Goal: Contribute content

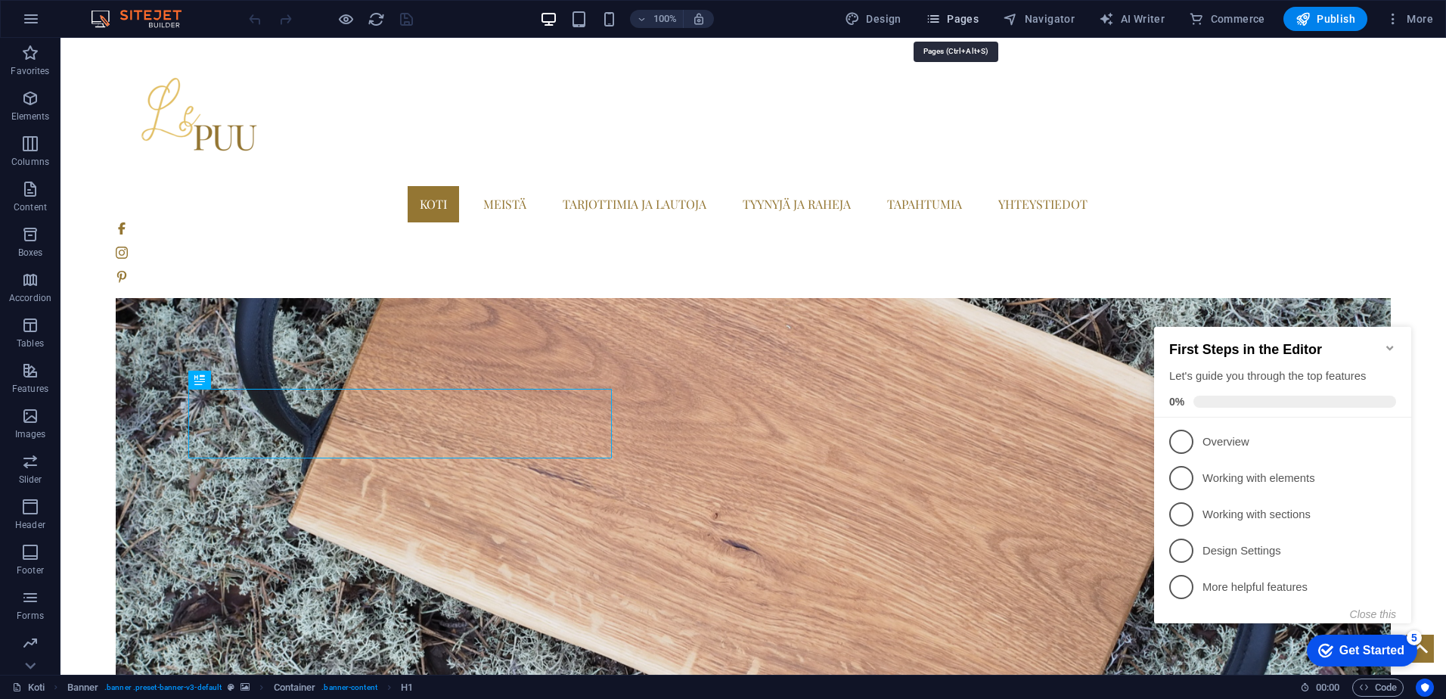
click at [961, 17] on span "Pages" at bounding box center [952, 18] width 53 height 15
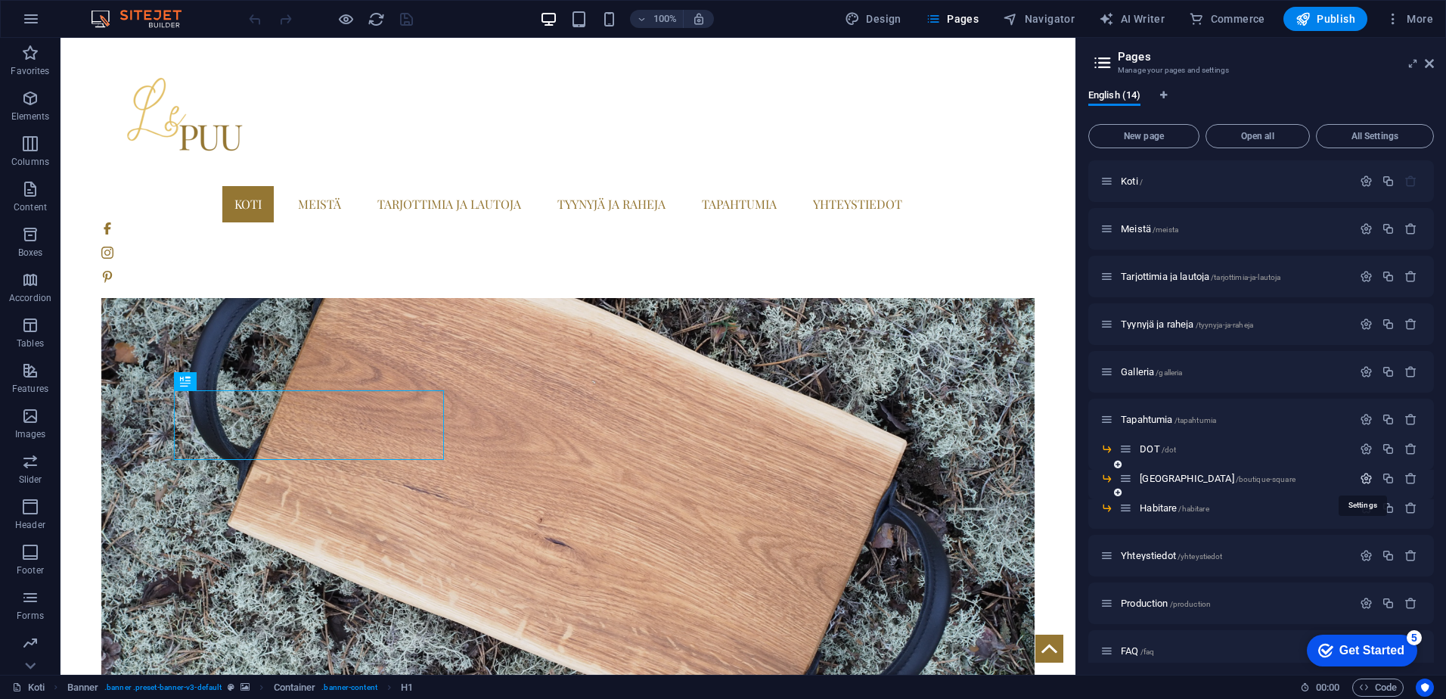
click at [1364, 478] on icon "button" at bounding box center [1366, 478] width 13 height 13
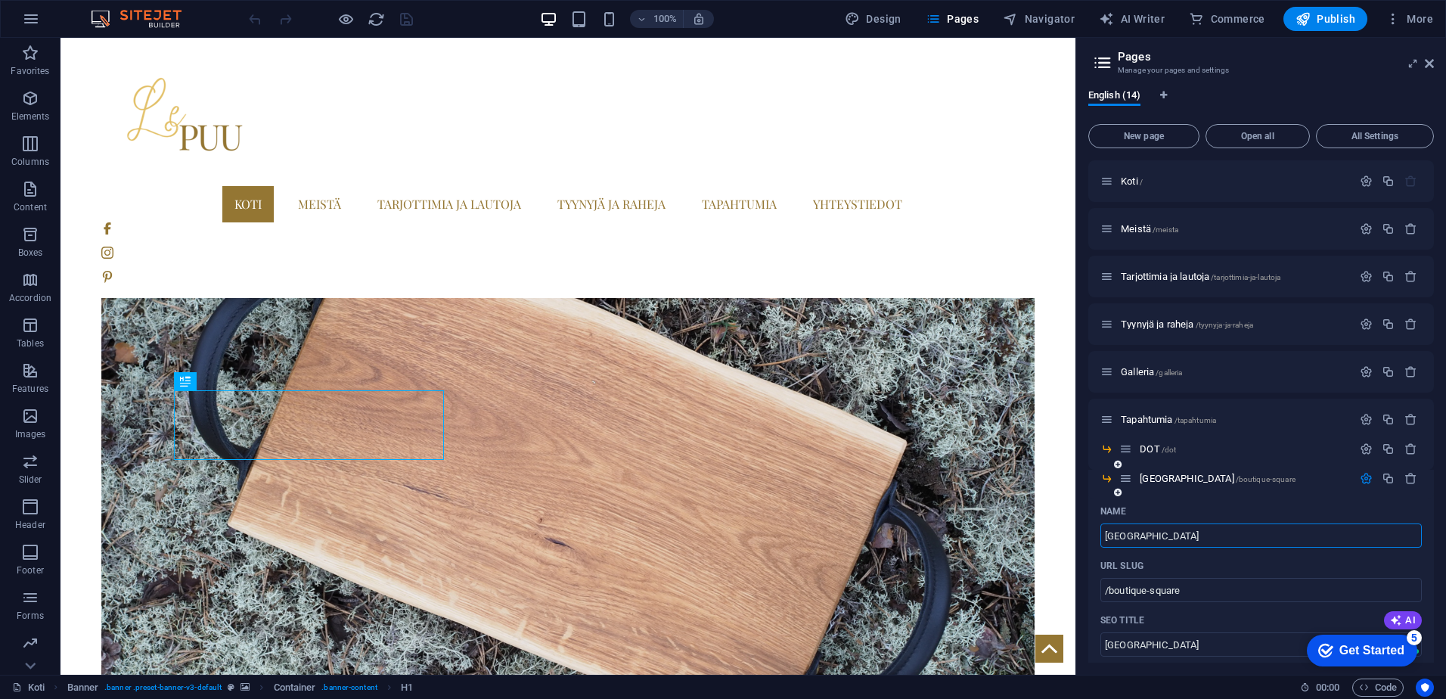
scroll to position [227, 0]
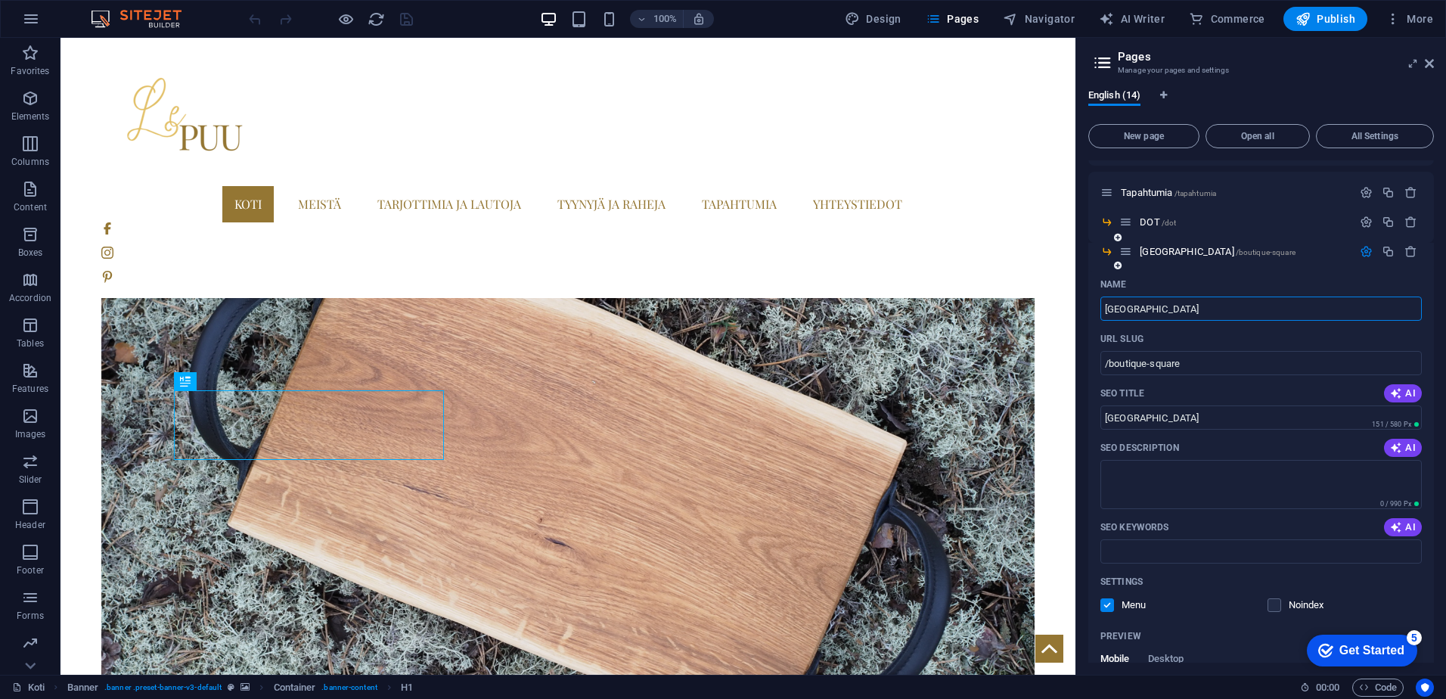
click at [1104, 607] on label at bounding box center [1107, 605] width 14 height 14
click at [0, 0] on input "checkbox" at bounding box center [0, 0] width 0 height 0
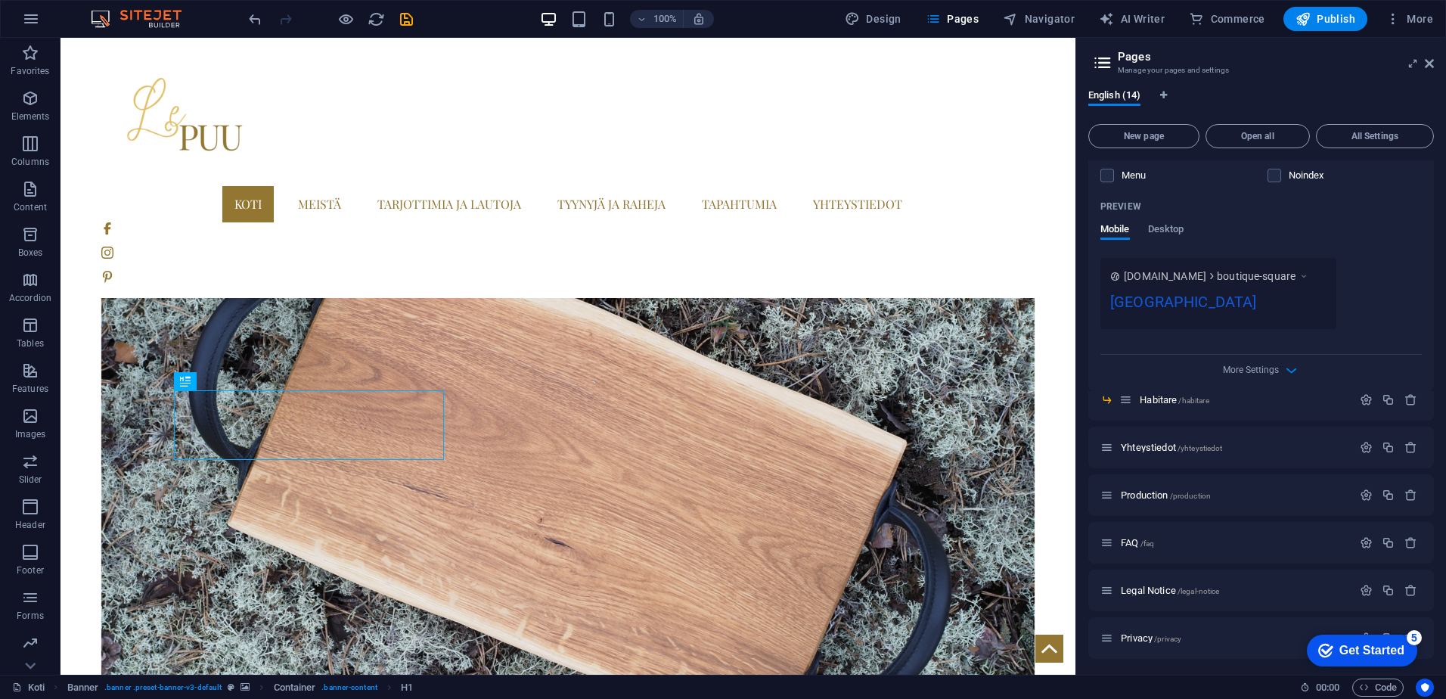
scroll to position [659, 0]
click at [1363, 395] on icon "button" at bounding box center [1366, 397] width 13 height 13
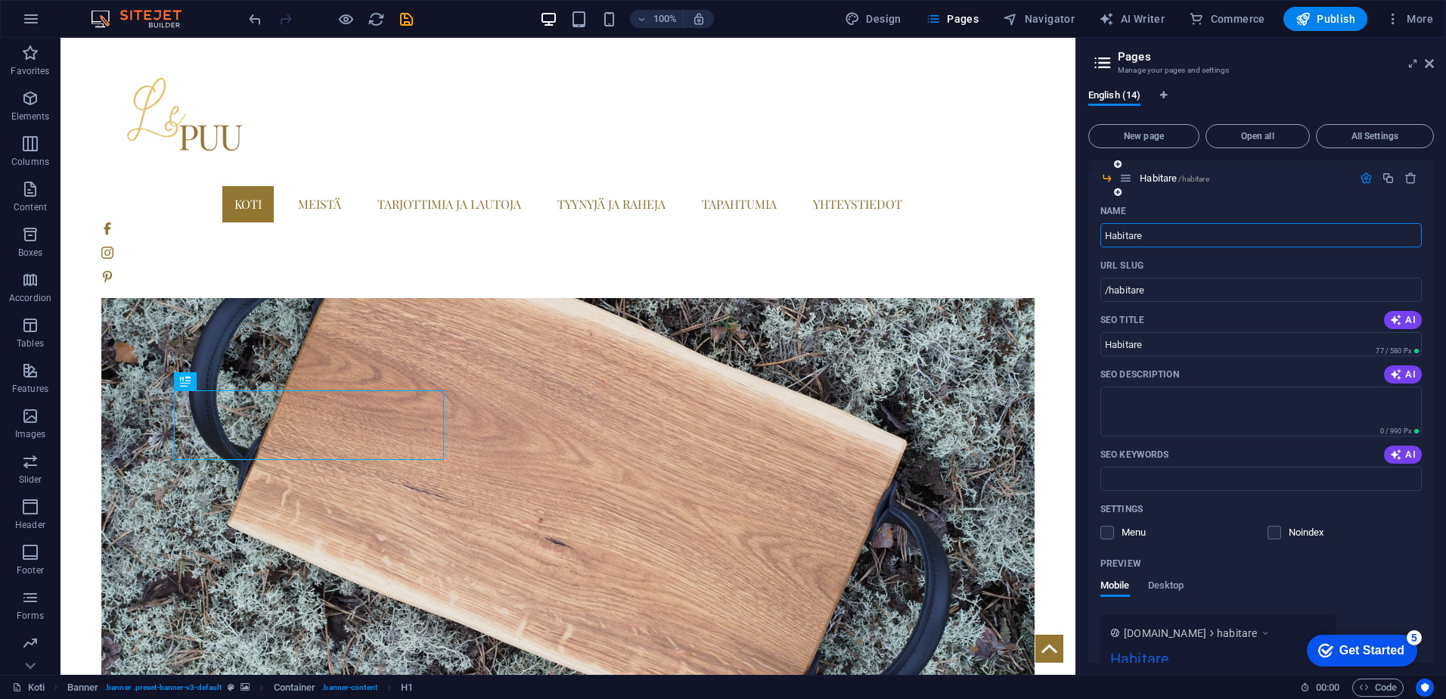
scroll to position [886, 0]
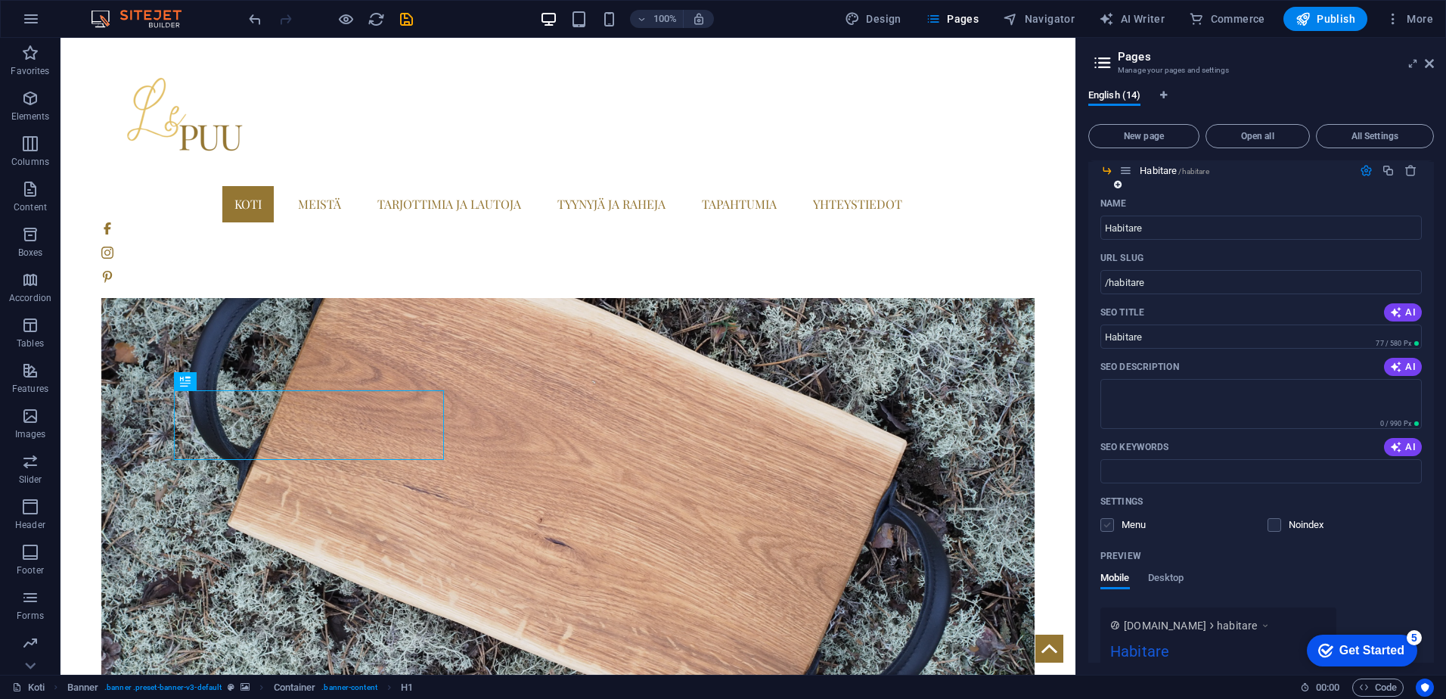
click at [1110, 526] on label at bounding box center [1107, 525] width 14 height 14
click at [0, 0] on input "checkbox" at bounding box center [0, 0] width 0 height 0
click at [1413, 197] on div "Name" at bounding box center [1260, 203] width 321 height 24
click at [1423, 188] on div "Habitare /habitare" at bounding box center [1261, 176] width 346 height 29
click at [405, 20] on icon "save" at bounding box center [406, 19] width 17 height 17
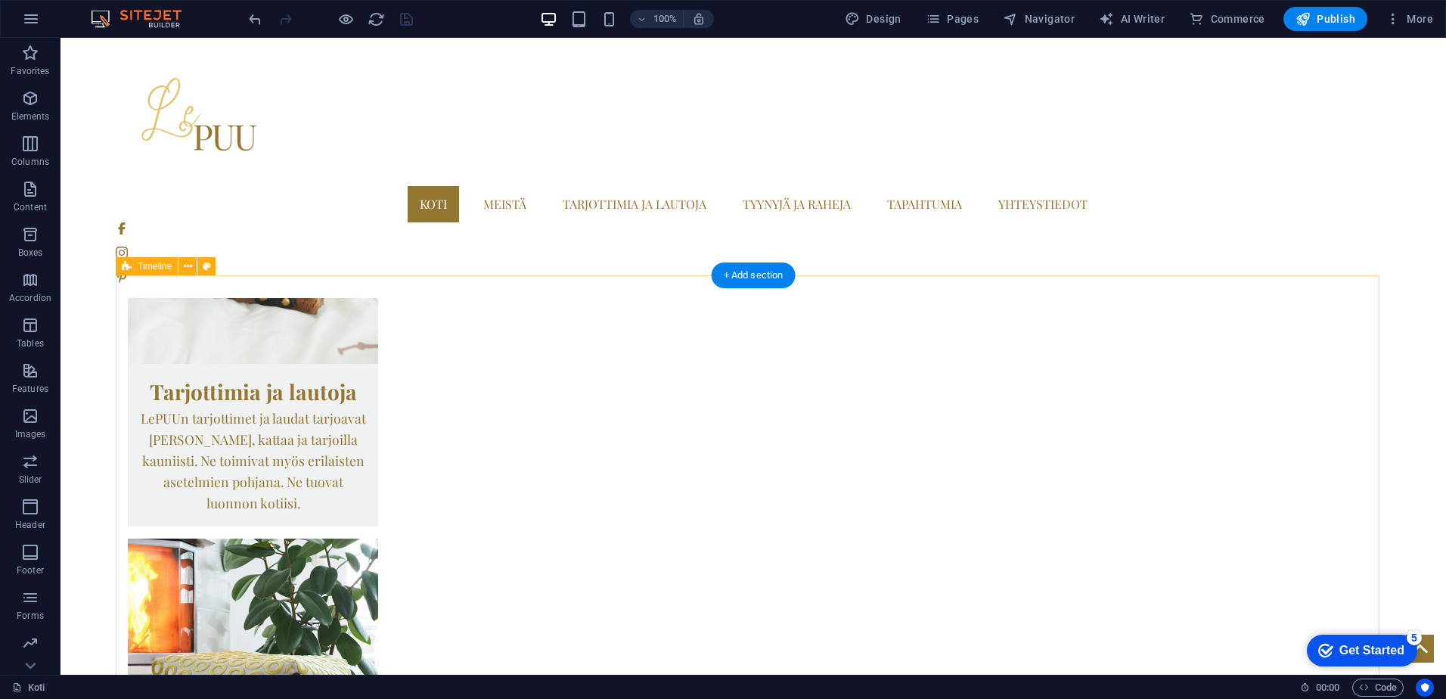
scroll to position [2269, 0]
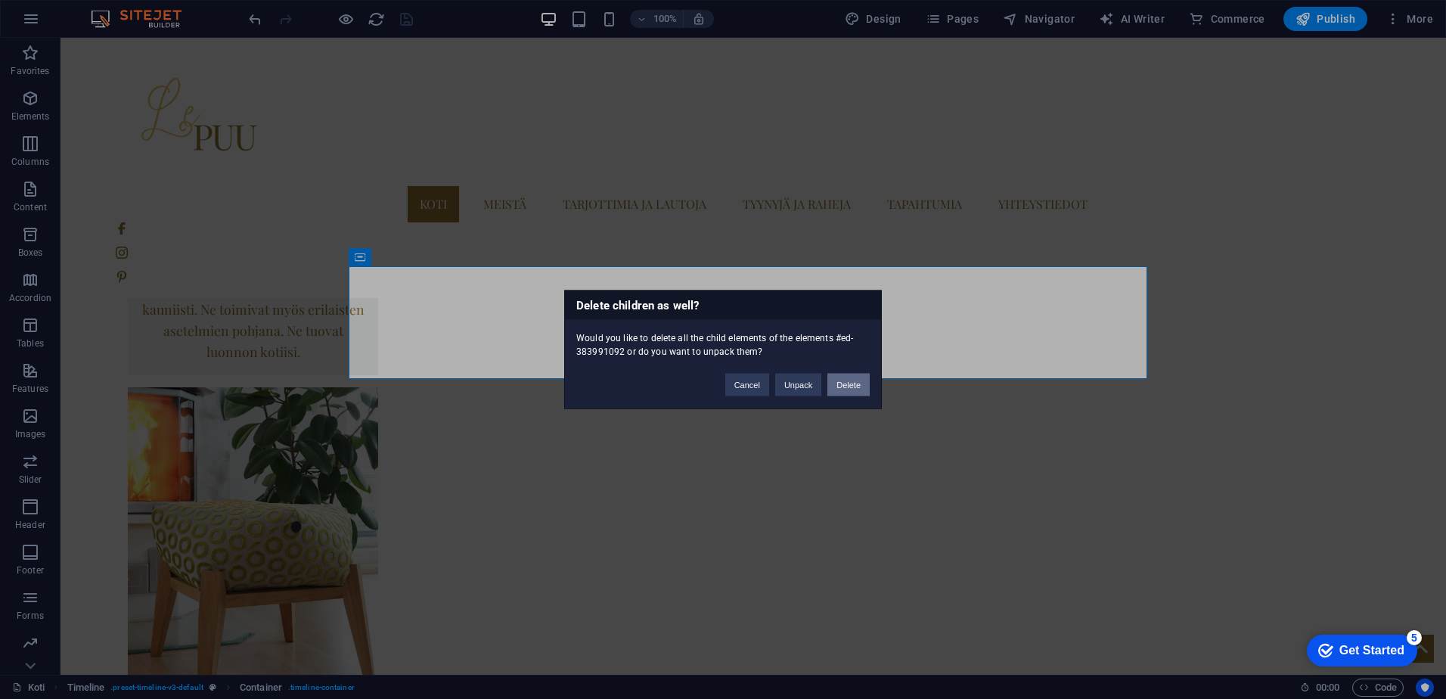
click at [845, 388] on button "Delete" at bounding box center [848, 385] width 42 height 23
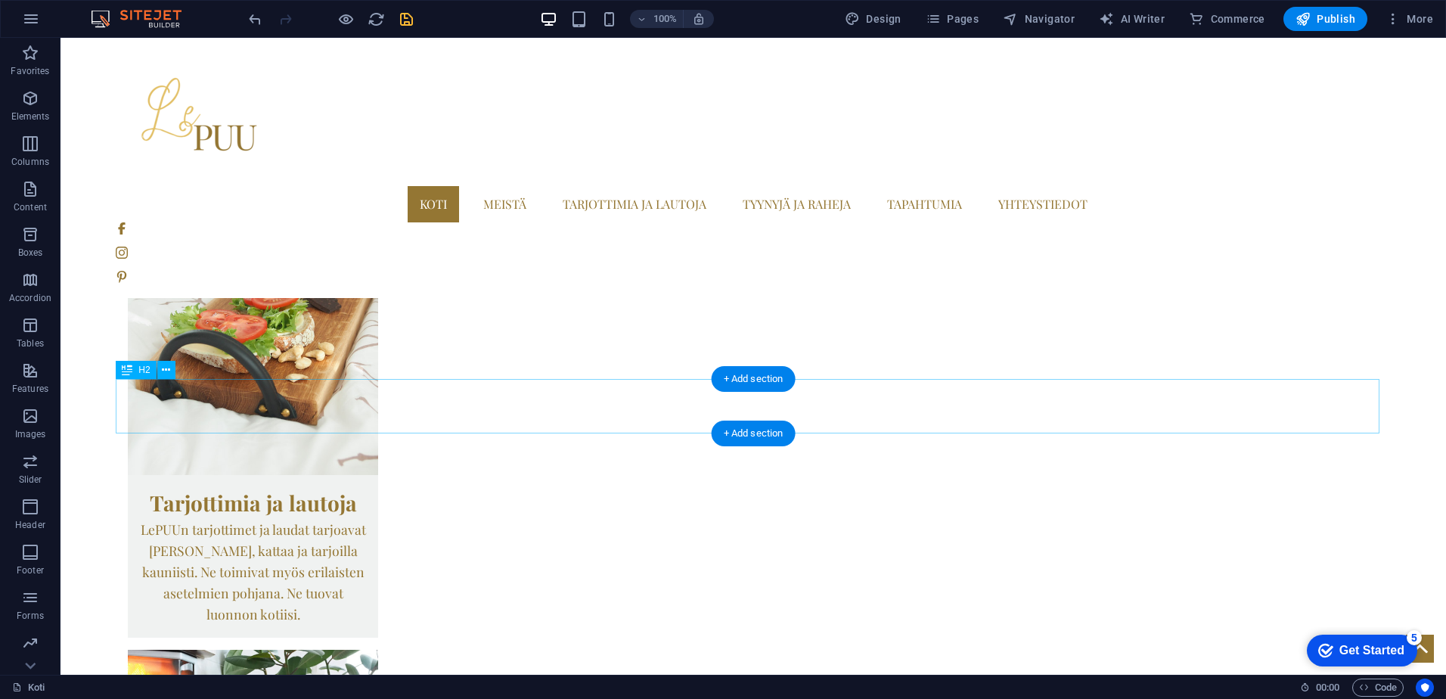
scroll to position [1966, 0]
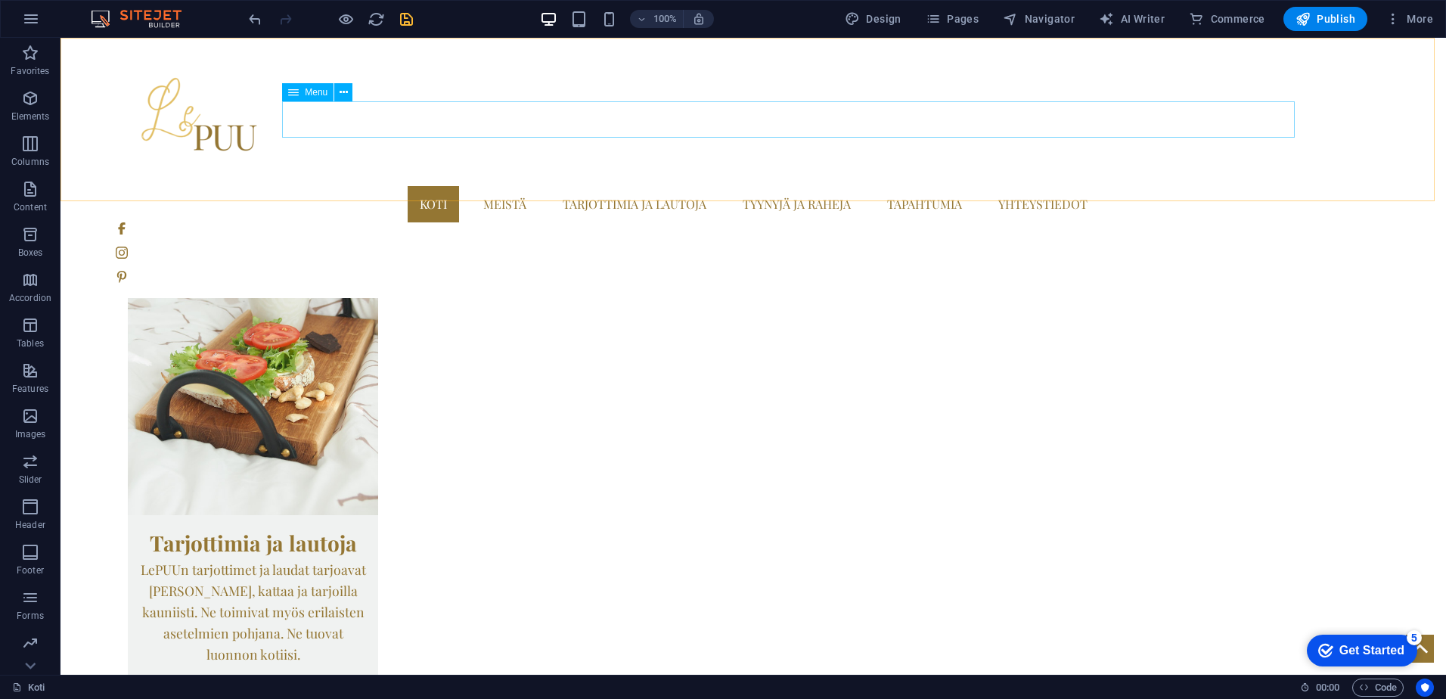
click at [969, 186] on nav "Koti Meistä Tarjottimia ja lautoja Tyynyjä ja raheja Tapahtumia Habitare Yhteys…" at bounding box center [753, 204] width 1274 height 36
click at [966, 20] on span "Pages" at bounding box center [952, 18] width 53 height 15
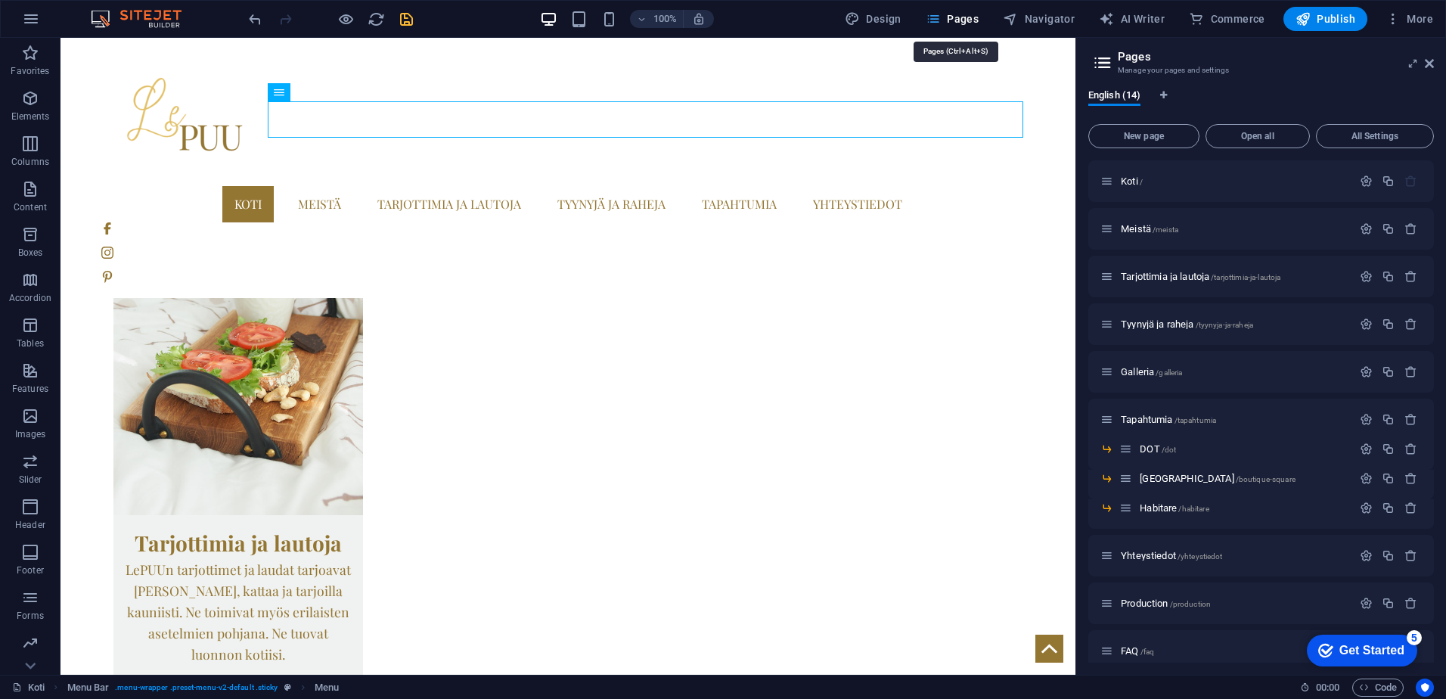
scroll to position [1978, 0]
click at [1158, 418] on span "Tapahtumia /tapahtumia" at bounding box center [1168, 419] width 95 height 11
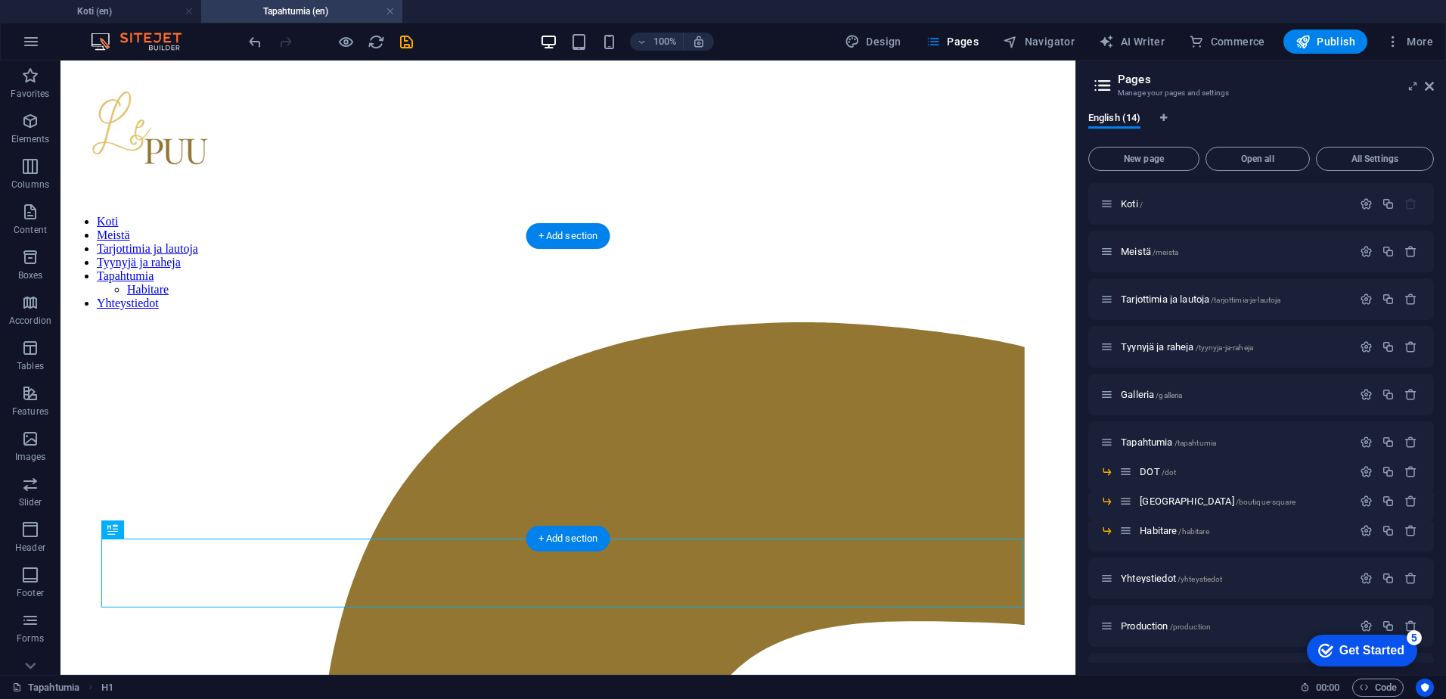
scroll to position [378, 0]
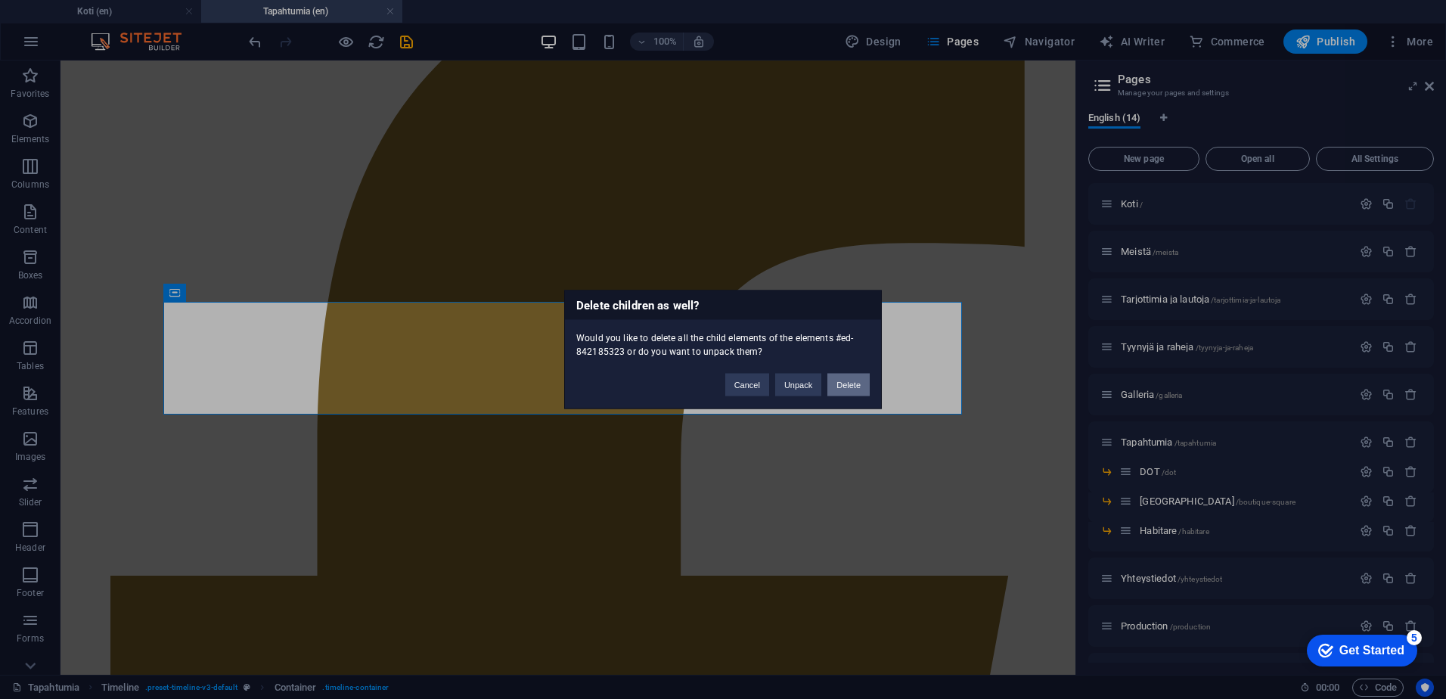
click at [849, 377] on button "Delete" at bounding box center [848, 385] width 42 height 23
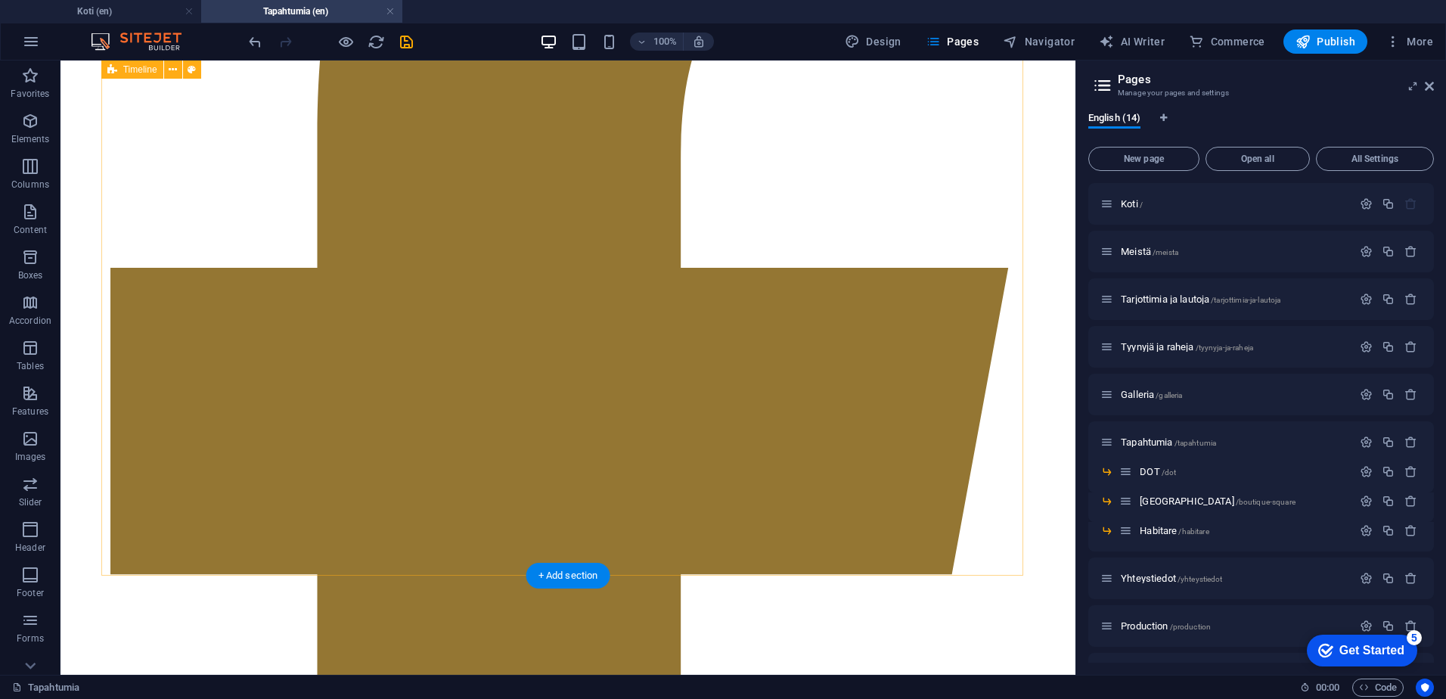
scroll to position [681, 0]
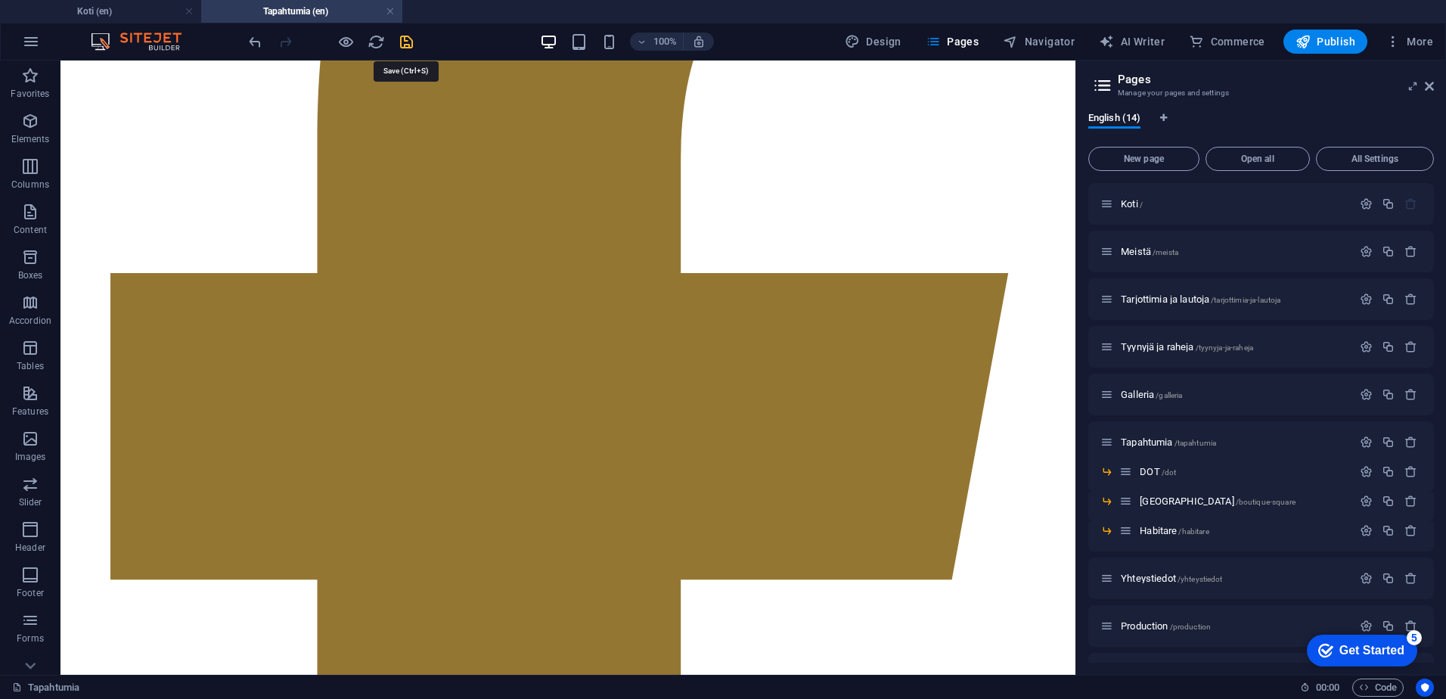
click at [400, 42] on icon "save" at bounding box center [406, 41] width 17 height 17
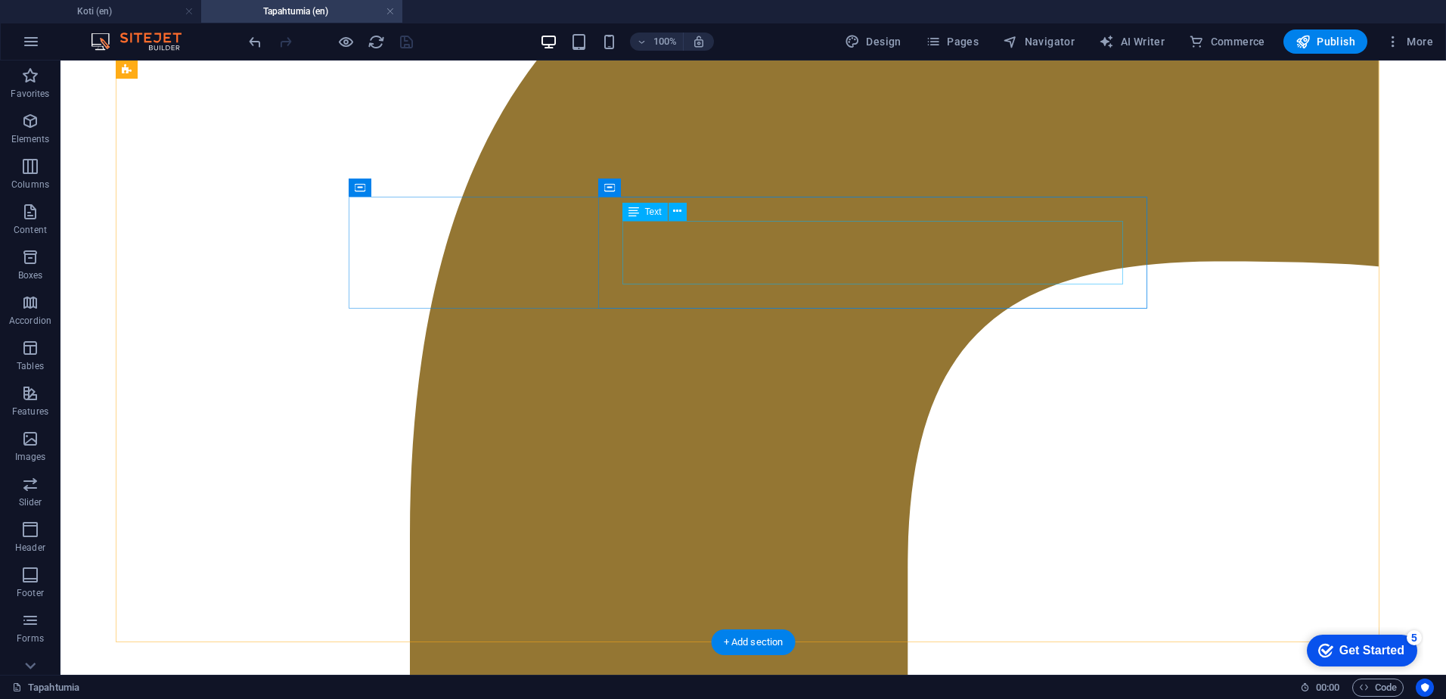
scroll to position [442, 0]
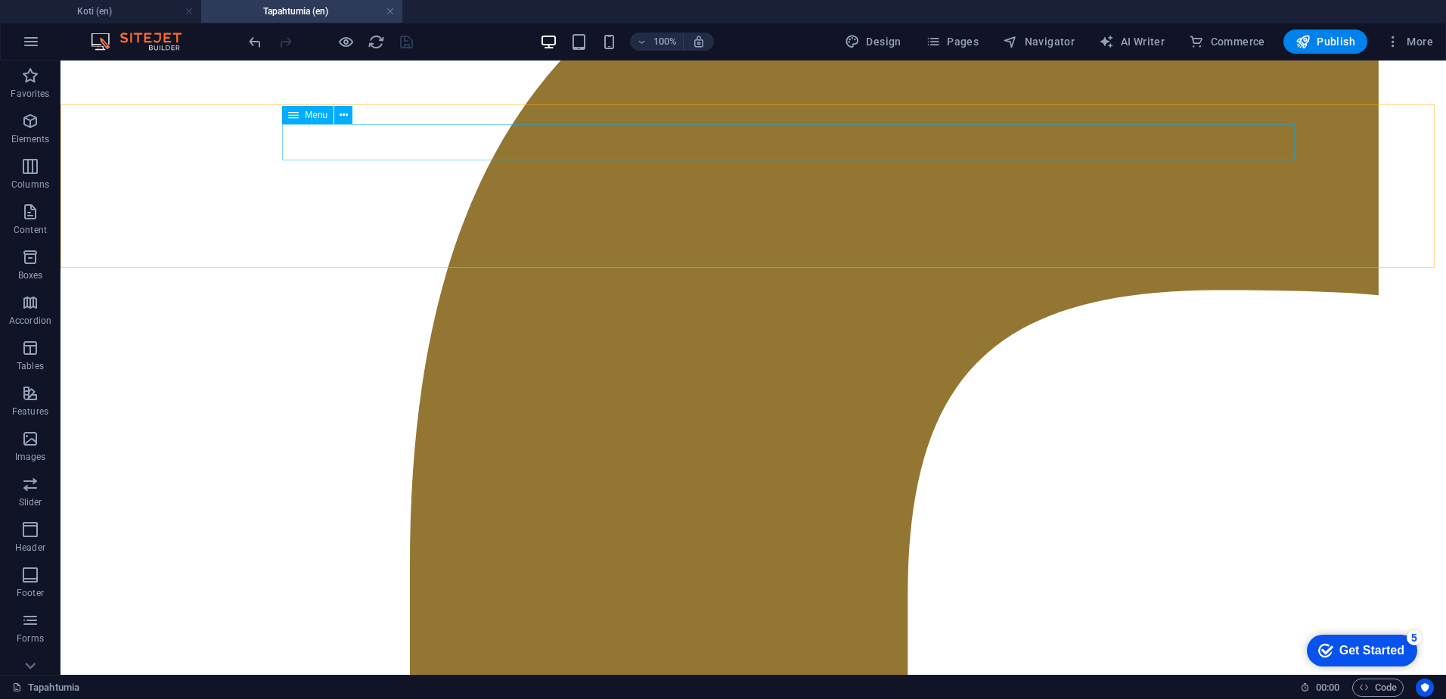
click at [975, 29] on div "100% Design Pages Navigator AI Writer Commerce Publish More" at bounding box center [723, 41] width 1444 height 36
click at [972, 39] on span "Pages" at bounding box center [952, 41] width 53 height 15
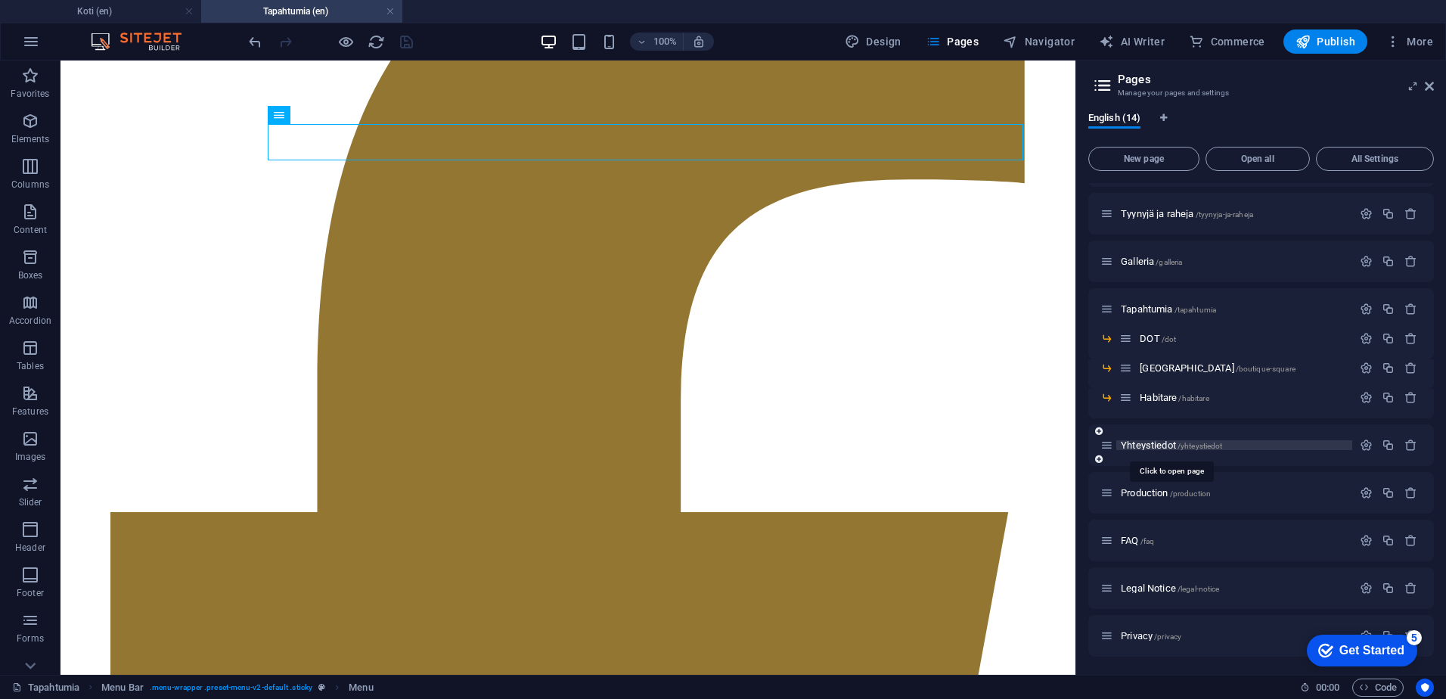
click at [1152, 442] on span "Yhteystiedot /yhteystiedot" at bounding box center [1171, 444] width 101 height 11
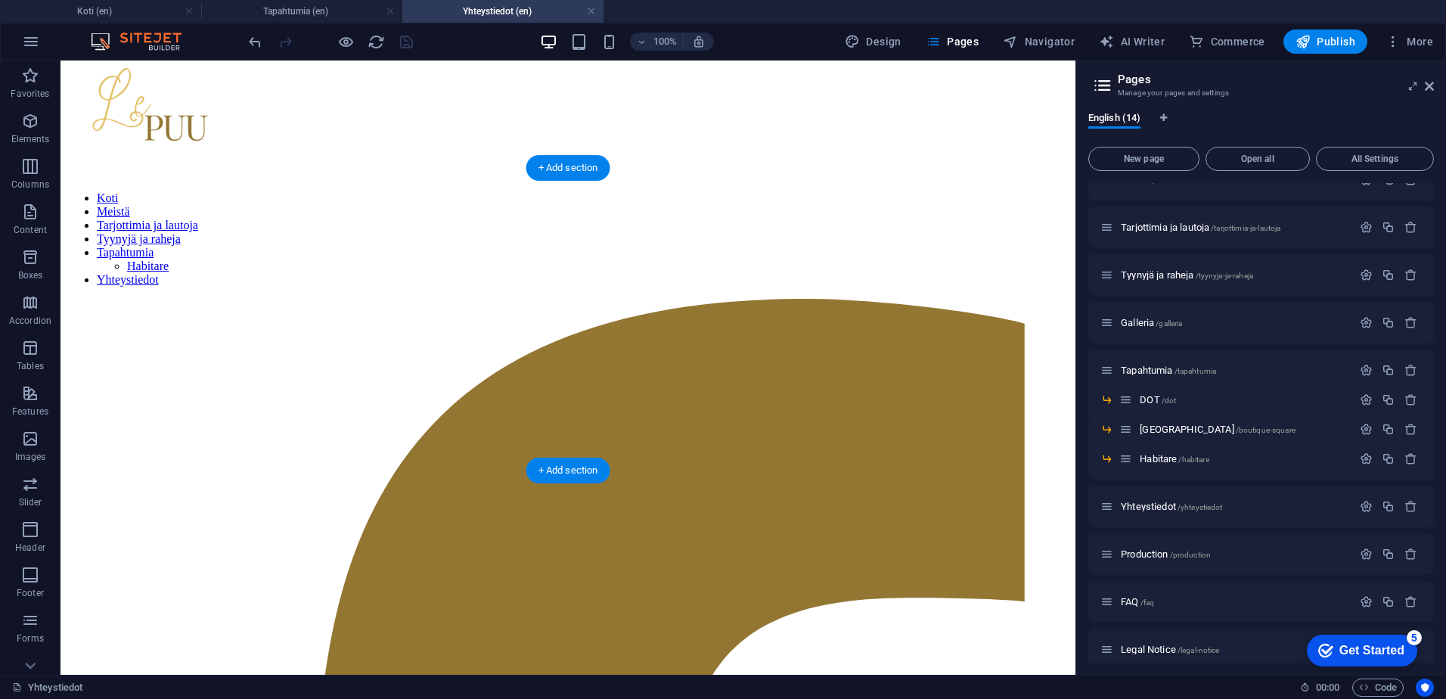
scroll to position [0, 0]
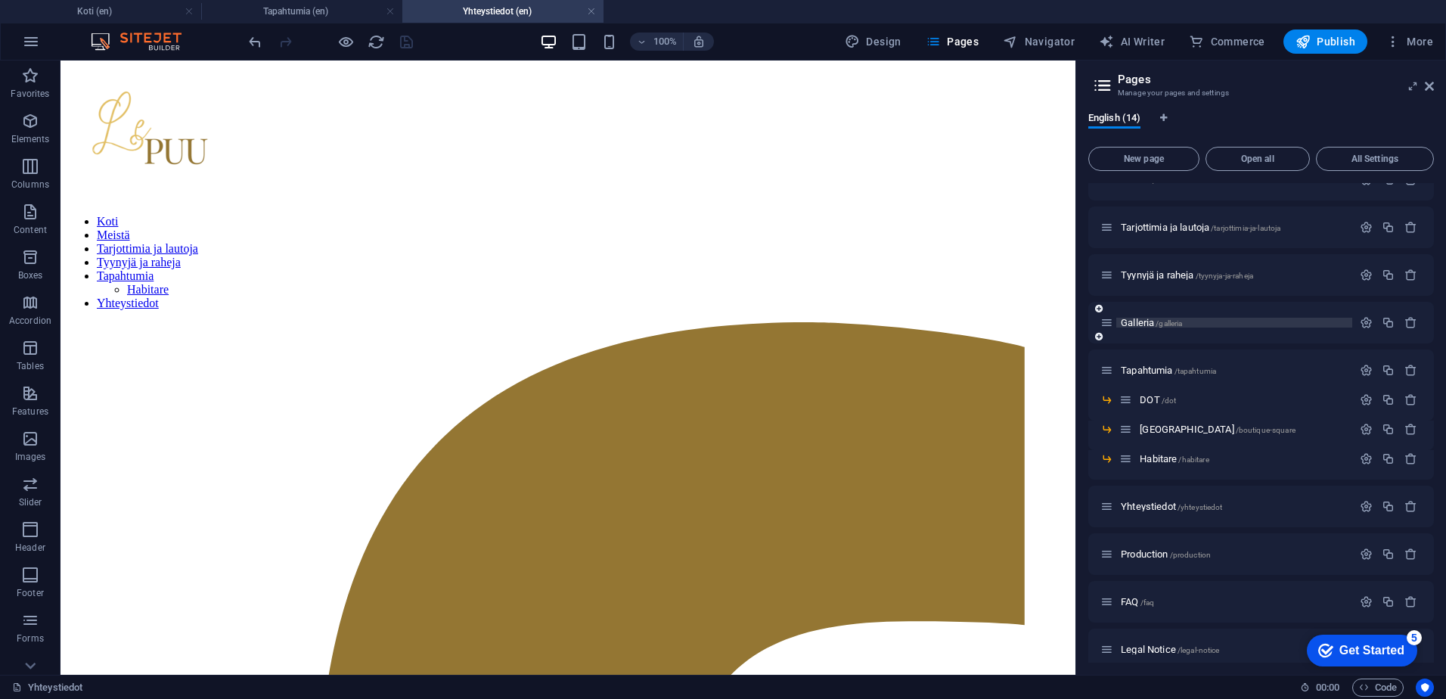
click at [1141, 318] on span "Galleria /galleria" at bounding box center [1151, 322] width 61 height 11
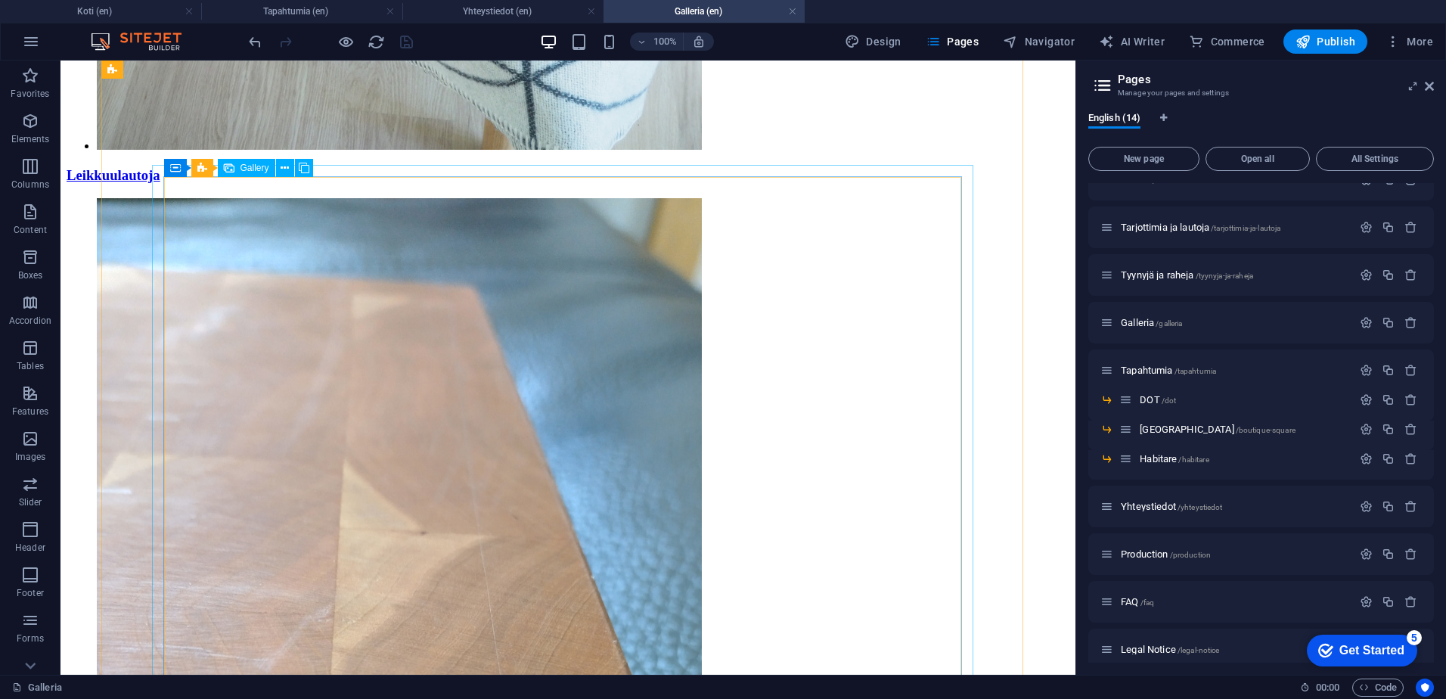
scroll to position [1739, 0]
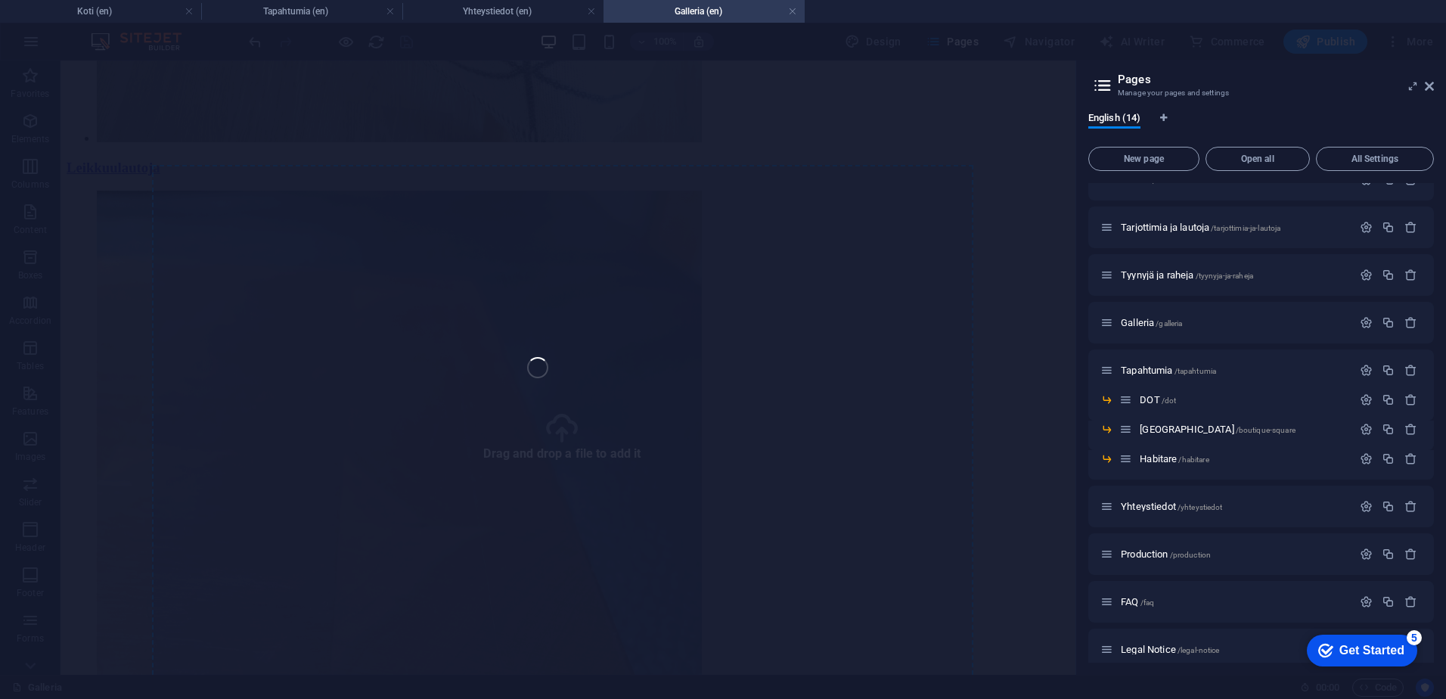
select select "4"
select select "px"
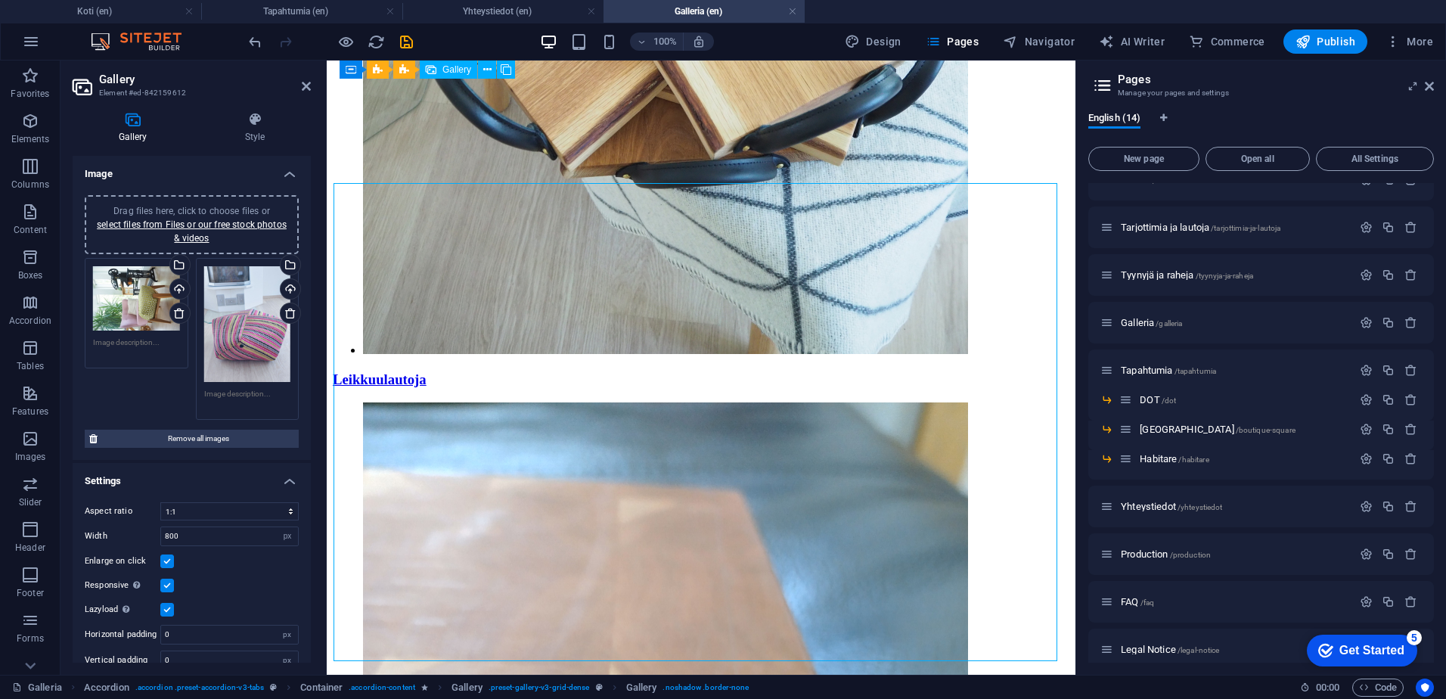
scroll to position [1512, 0]
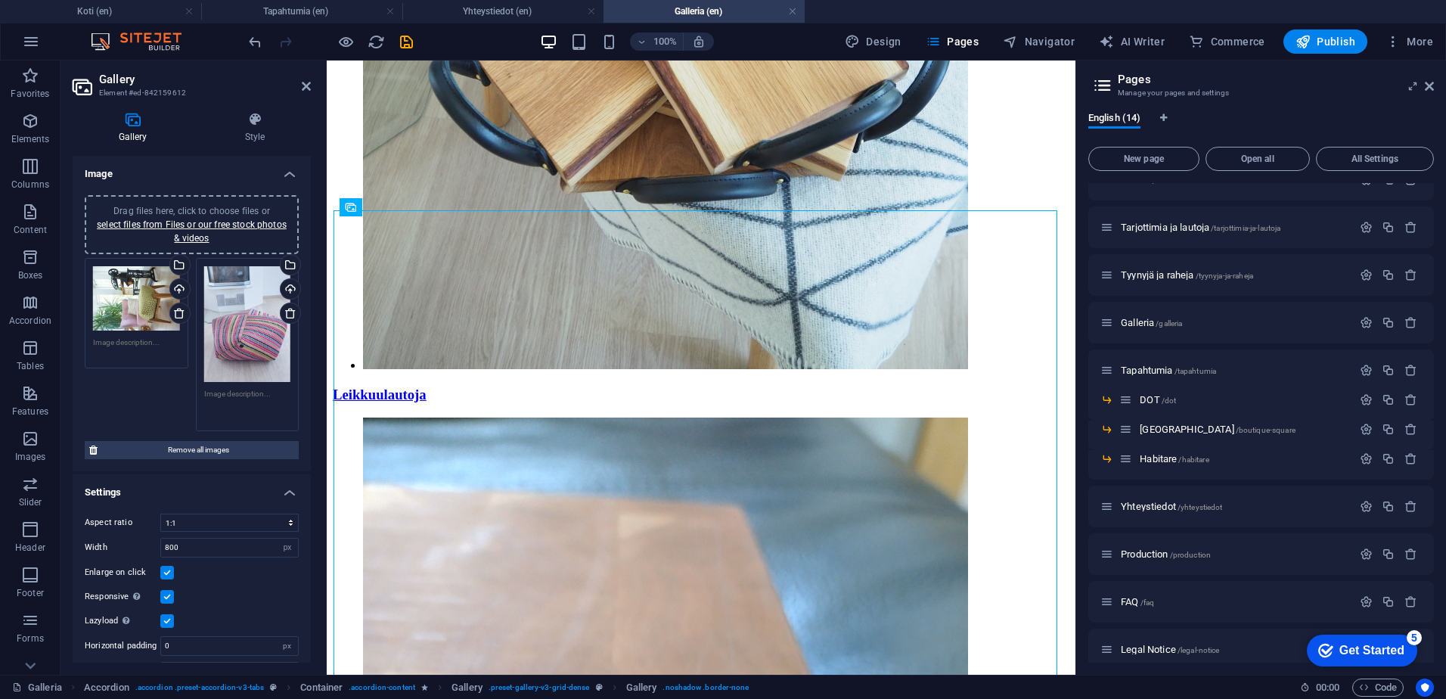
click at [247, 398] on textarea at bounding box center [247, 405] width 87 height 34
type textarea "T"
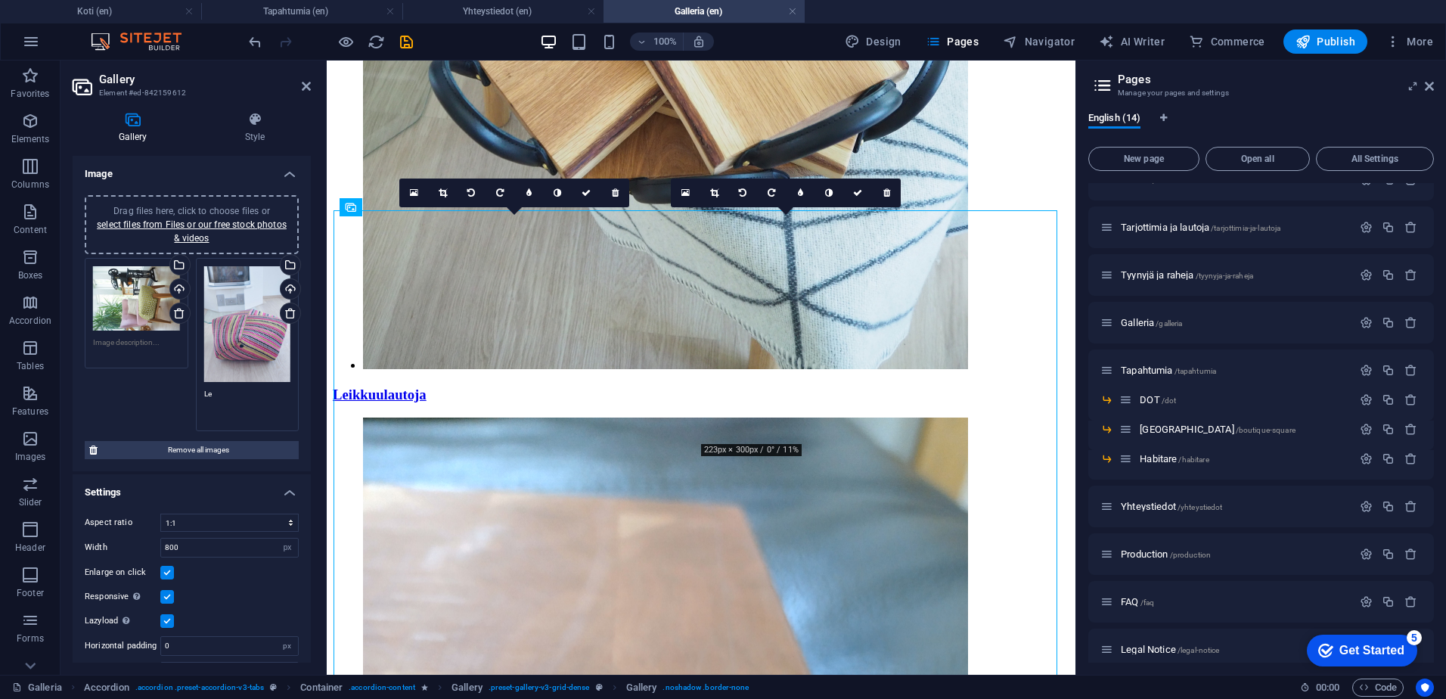
type textarea "L"
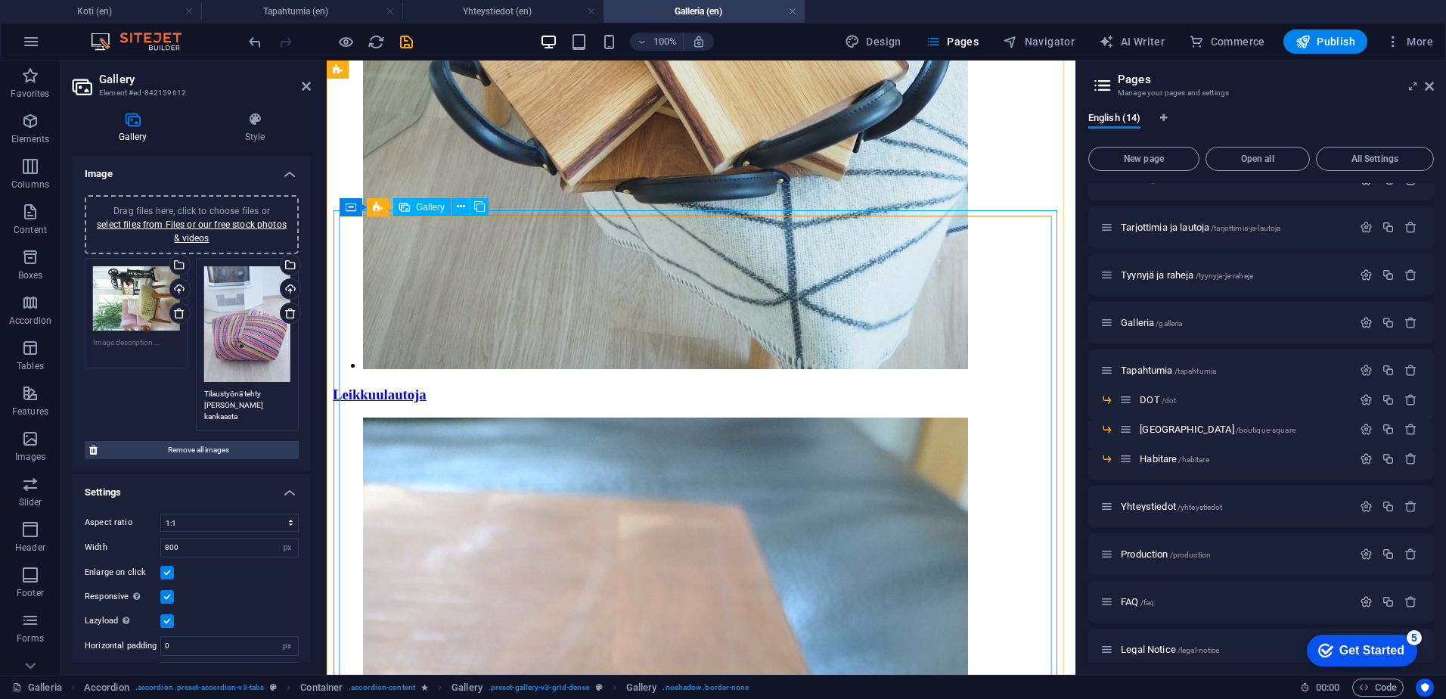
type textarea "Tilaustyönä tehty [PERSON_NAME] kankaasta"
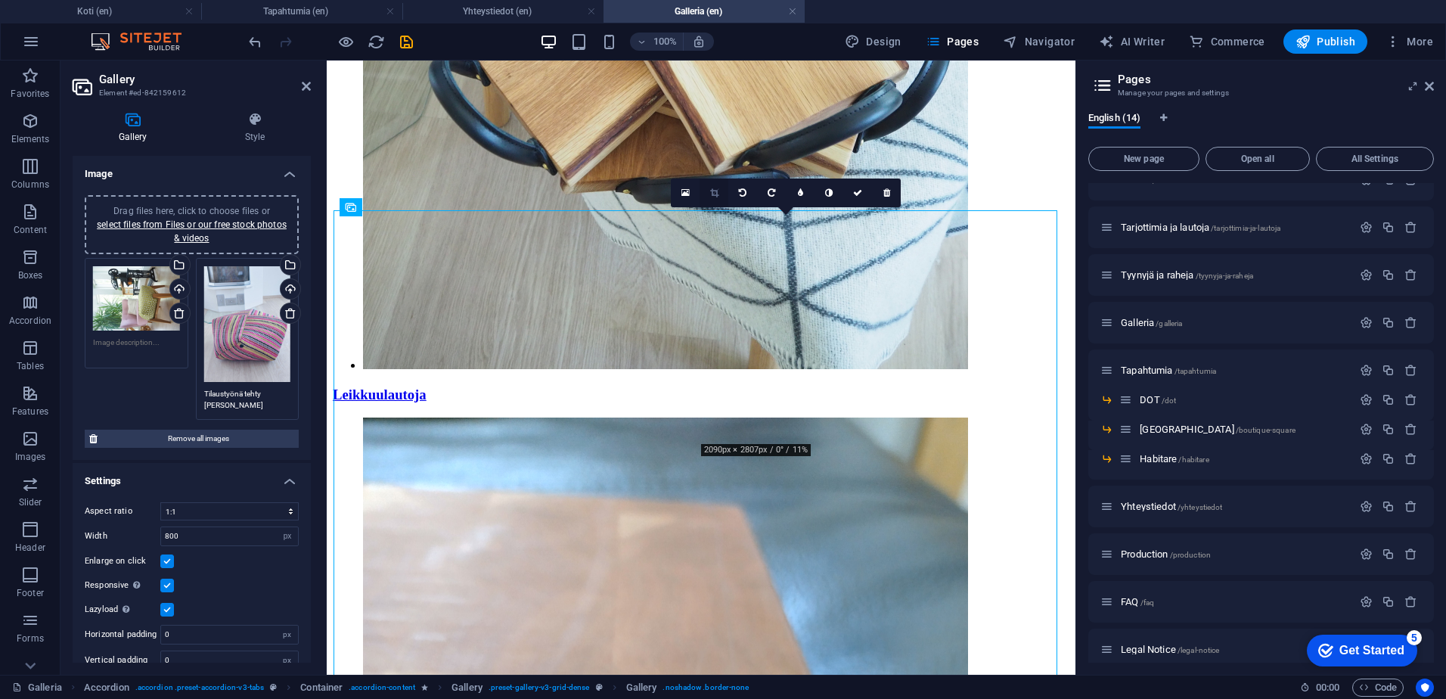
click at [713, 191] on icon at bounding box center [714, 192] width 8 height 9
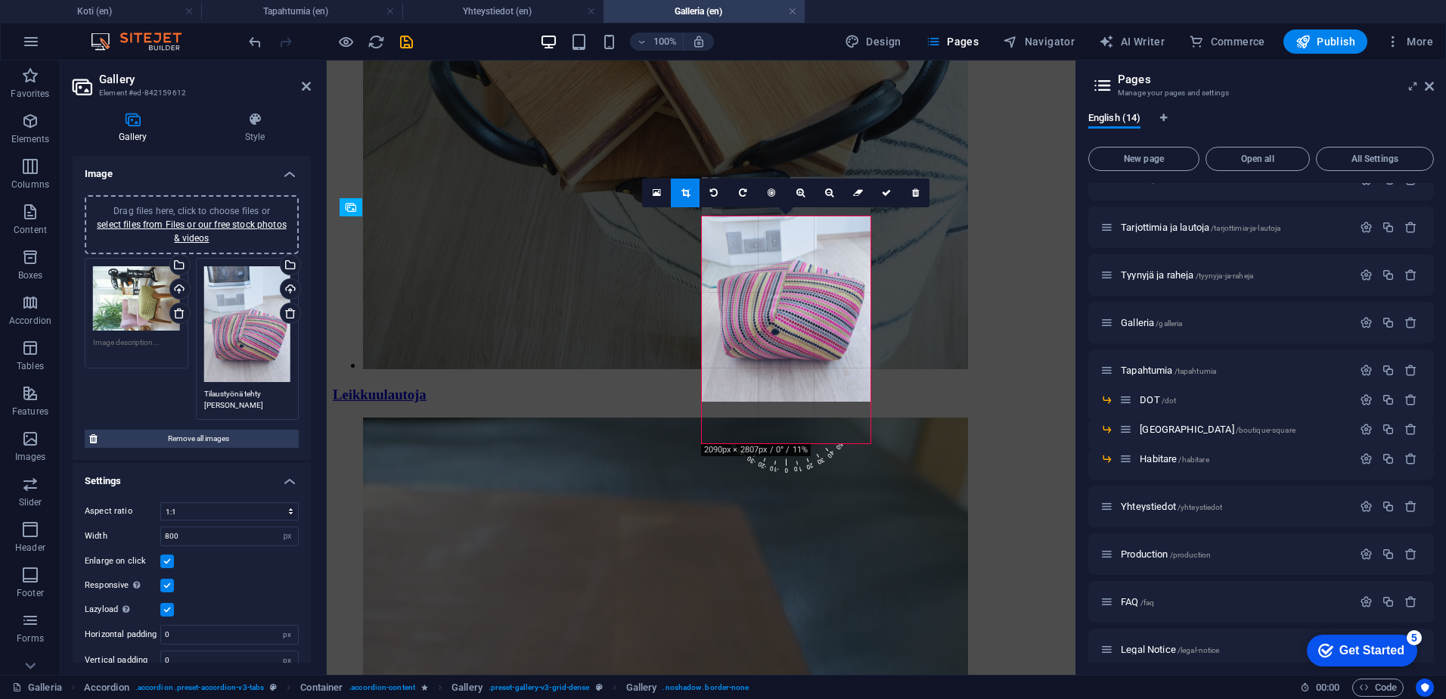
drag, startPoint x: 780, startPoint y: 326, endPoint x: 783, endPoint y: 286, distance: 40.1
click at [783, 286] on div at bounding box center [786, 289] width 169 height 225
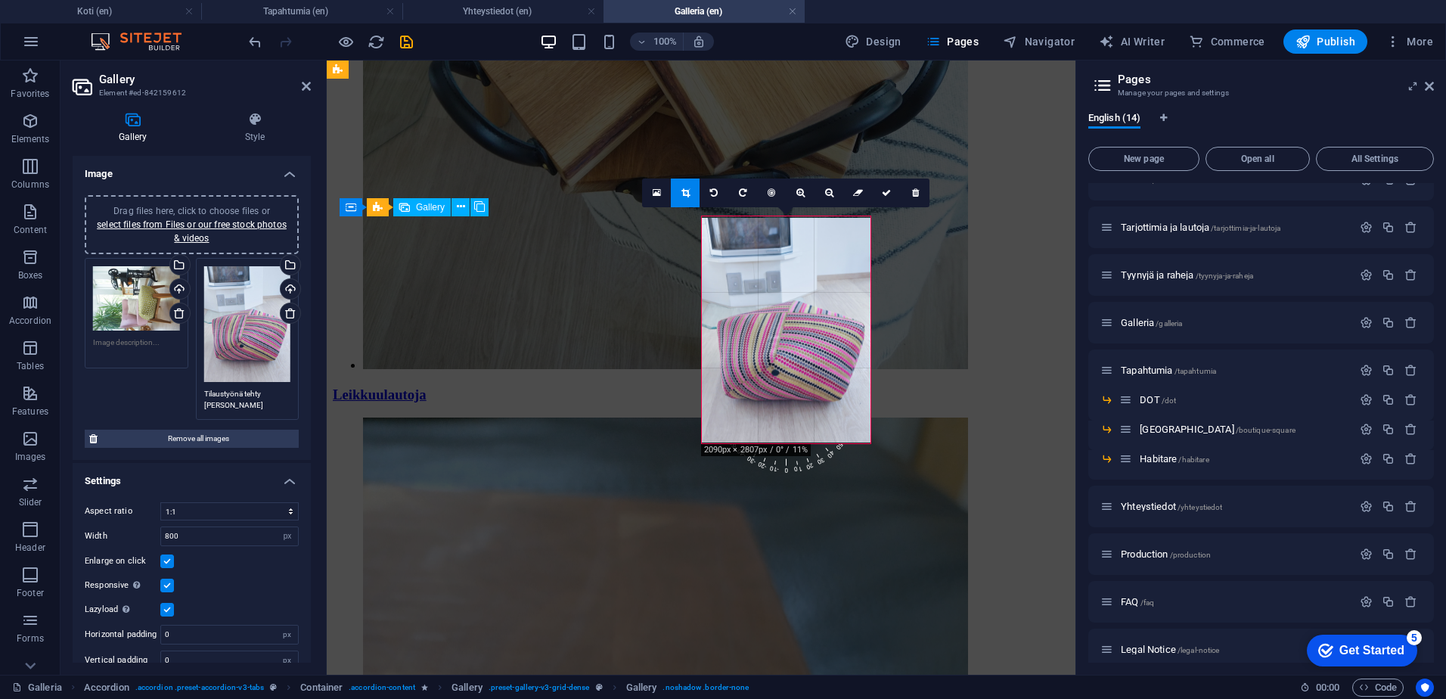
click at [883, 194] on icon at bounding box center [886, 192] width 9 height 9
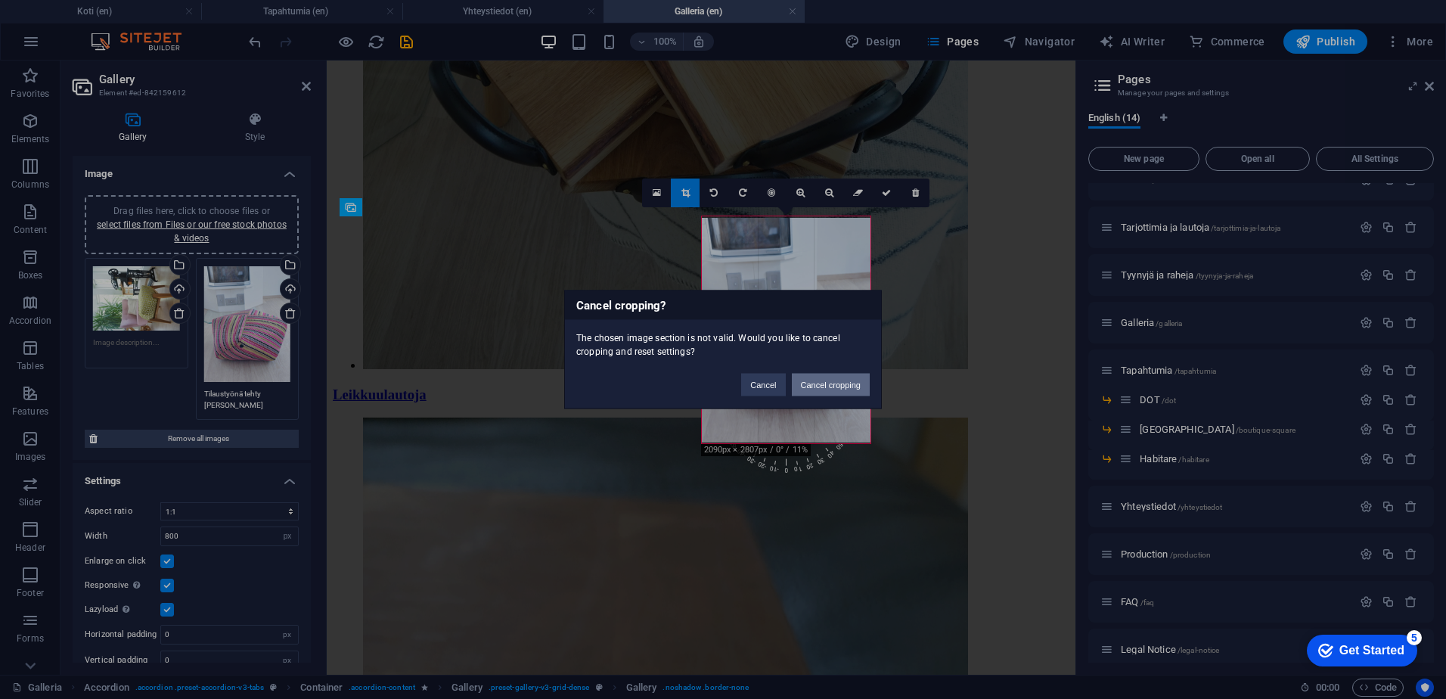
click at [817, 386] on button "Cancel cropping" at bounding box center [831, 385] width 79 height 23
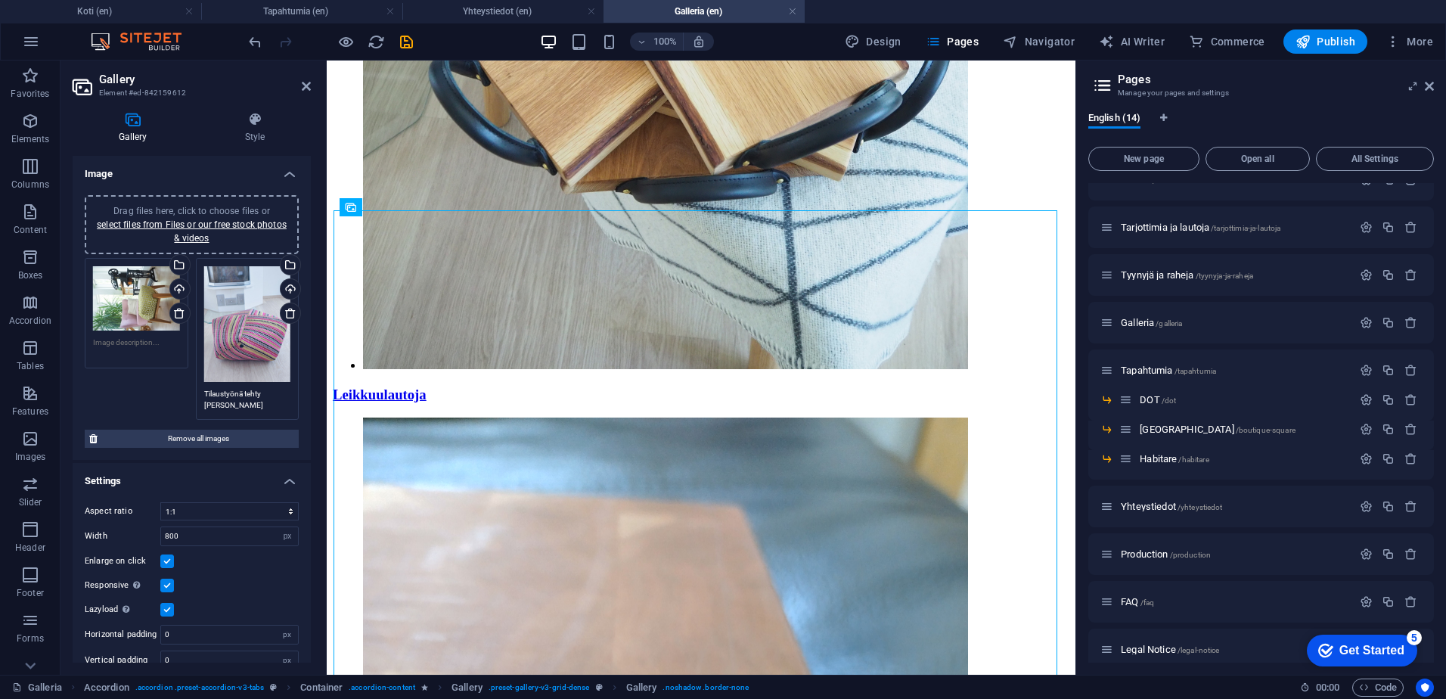
click at [145, 401] on div "Drag files here, click to choose files or select files from Files or our free s…" at bounding box center [192, 338] width 222 height 169
click at [289, 264] on div "Select files from the file manager, stock photos, or upload file(s)" at bounding box center [289, 266] width 23 height 23
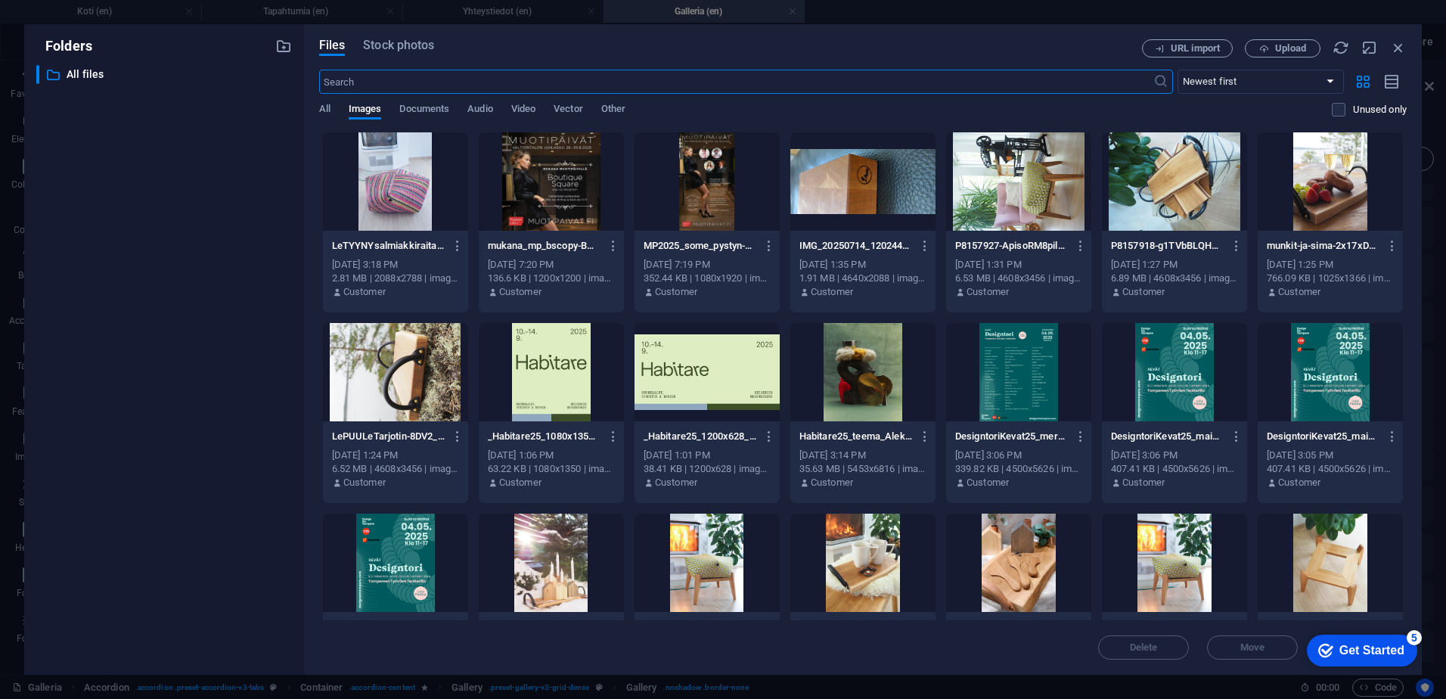
scroll to position [1518, 0]
click at [1266, 48] on icon "button" at bounding box center [1264, 49] width 10 height 10
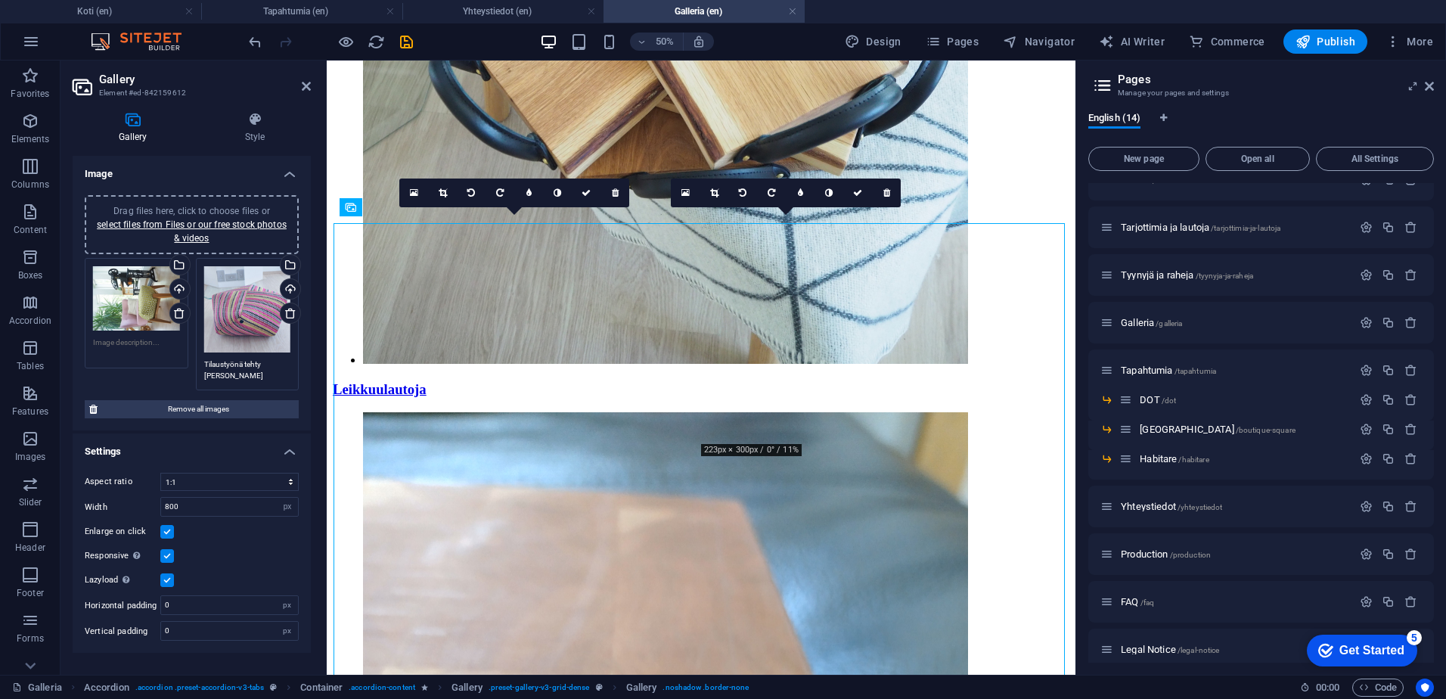
scroll to position [1512, 0]
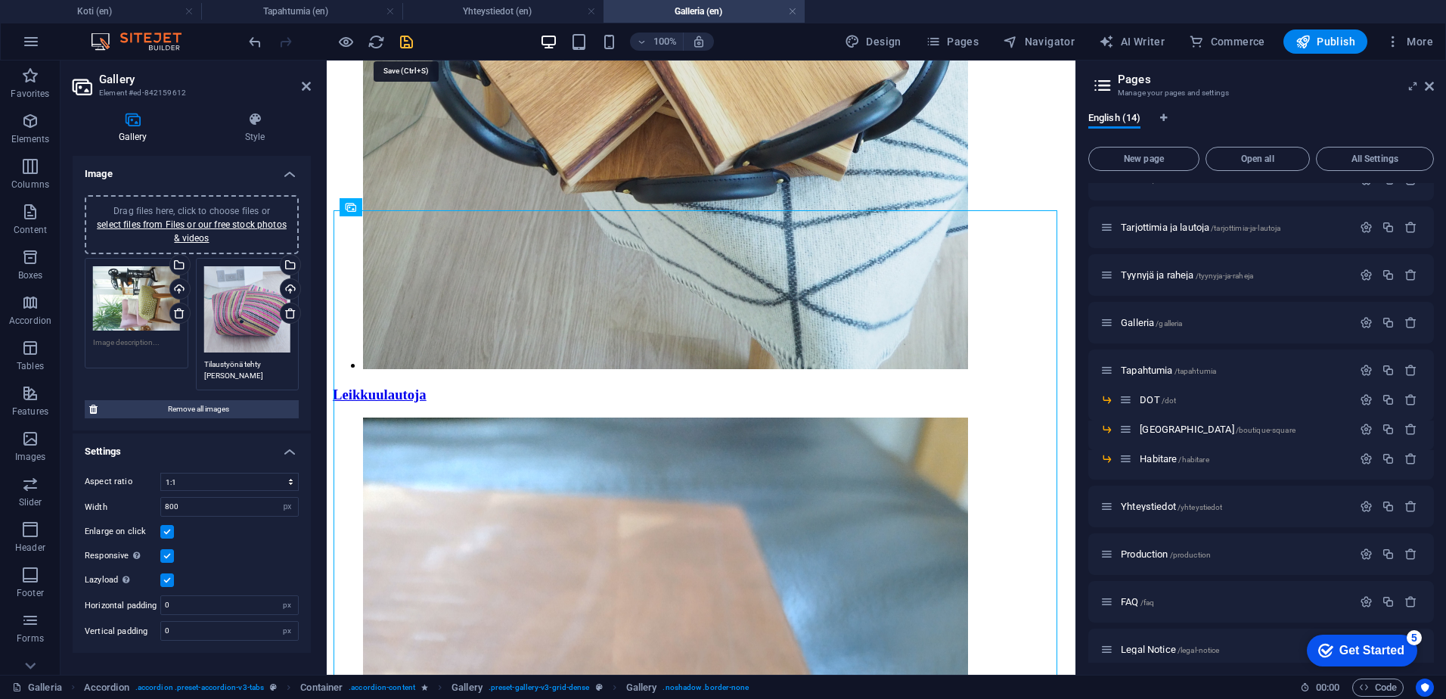
click at [407, 39] on icon "save" at bounding box center [406, 41] width 17 height 17
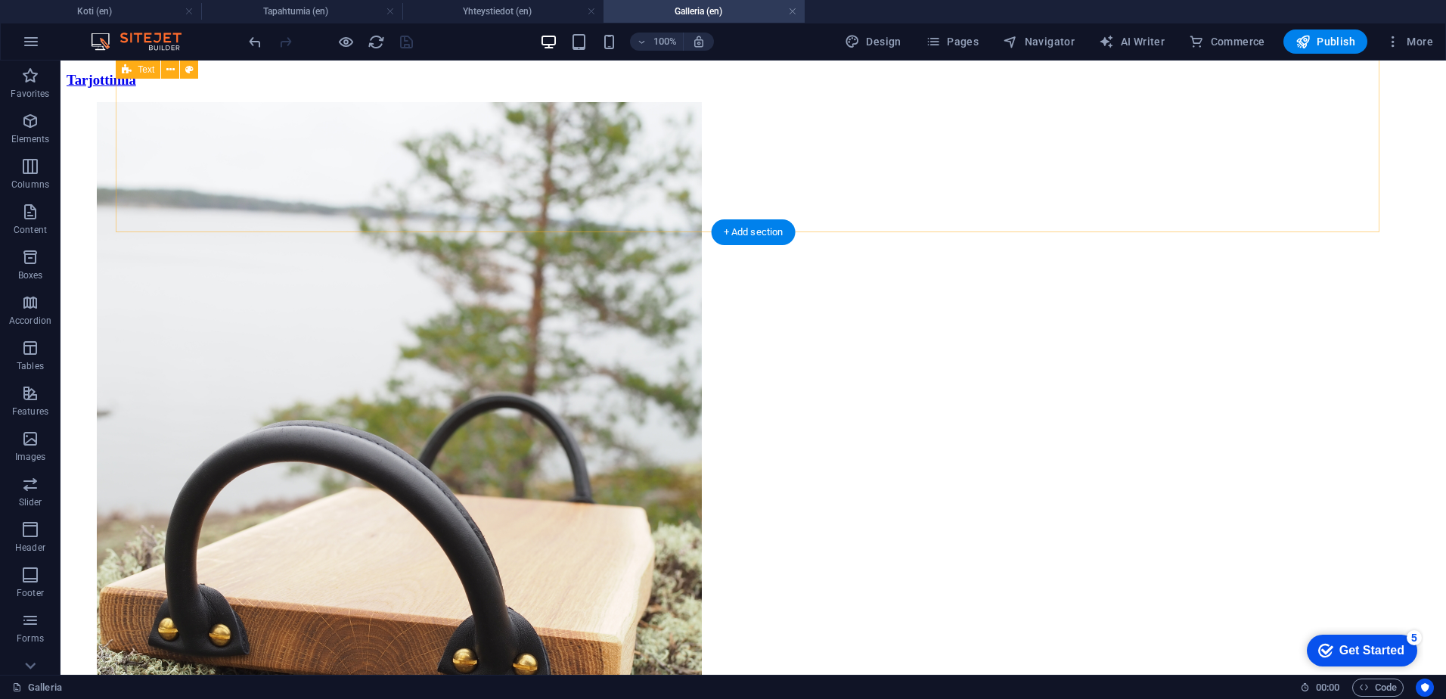
scroll to position [151, 0]
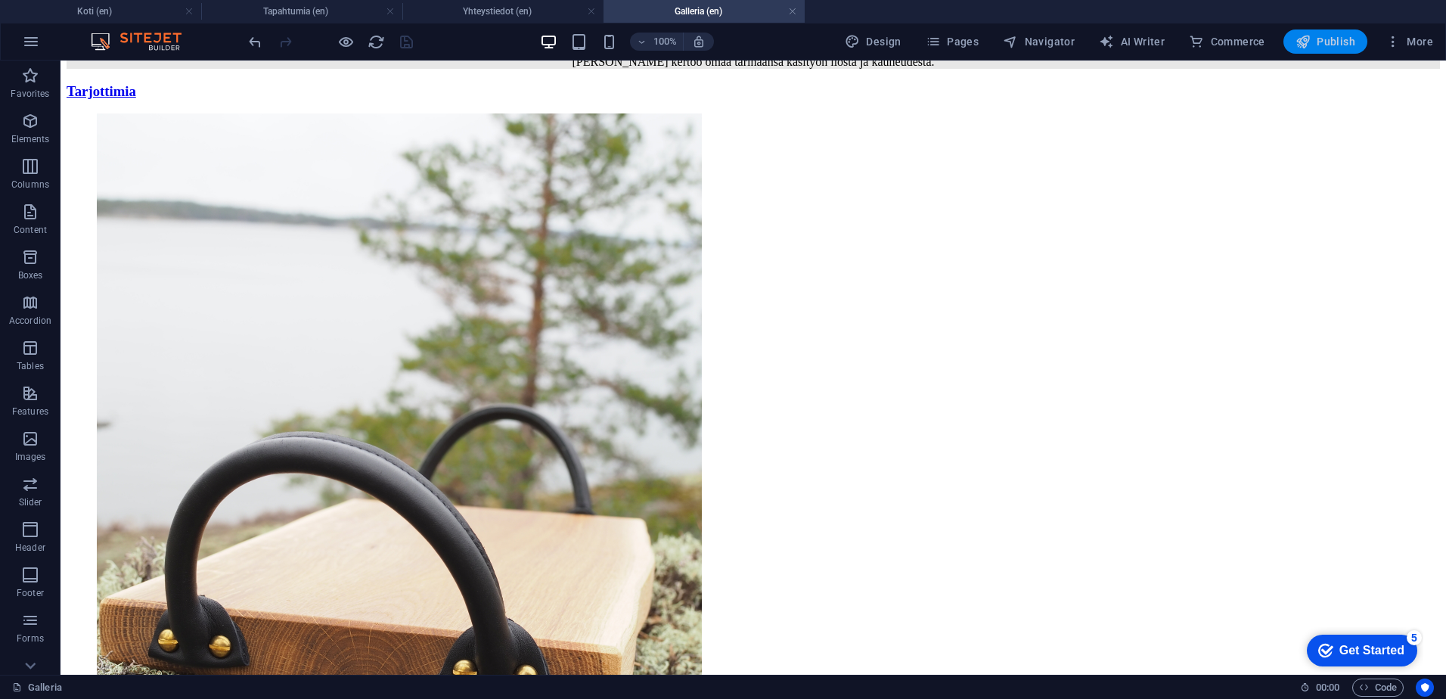
click at [1341, 40] on span "Publish" at bounding box center [1325, 41] width 60 height 15
